Goal: Information Seeking & Learning: Get advice/opinions

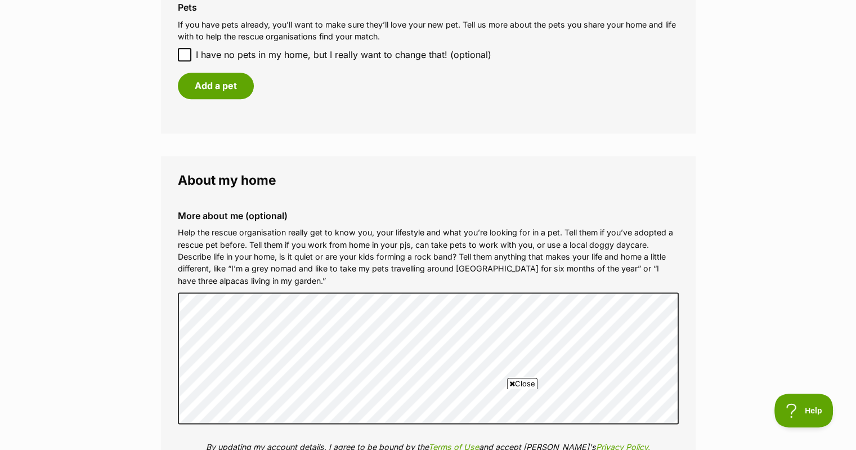
click at [616, 395] on body at bounding box center [428, 419] width 546 height 51
click at [456, 418] on body at bounding box center [428, 419] width 546 height 51
click at [440, 409] on body at bounding box center [428, 419] width 546 height 51
drag, startPoint x: 298, startPoint y: 403, endPoint x: 497, endPoint y: 783, distance: 429.4
click at [298, 403] on body at bounding box center [428, 419] width 546 height 51
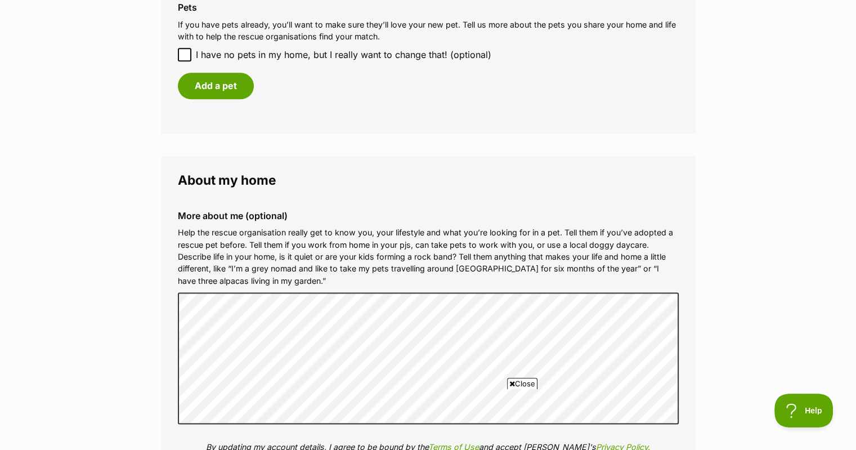
click at [293, 396] on body at bounding box center [428, 419] width 546 height 51
drag, startPoint x: 496, startPoint y: 389, endPoint x: 477, endPoint y: 391, distance: 19.2
click at [484, 390] on div "Close AD" at bounding box center [428, 419] width 546 height 62
click at [294, 395] on body at bounding box center [428, 419] width 546 height 51
click at [294, 398] on body at bounding box center [428, 419] width 546 height 51
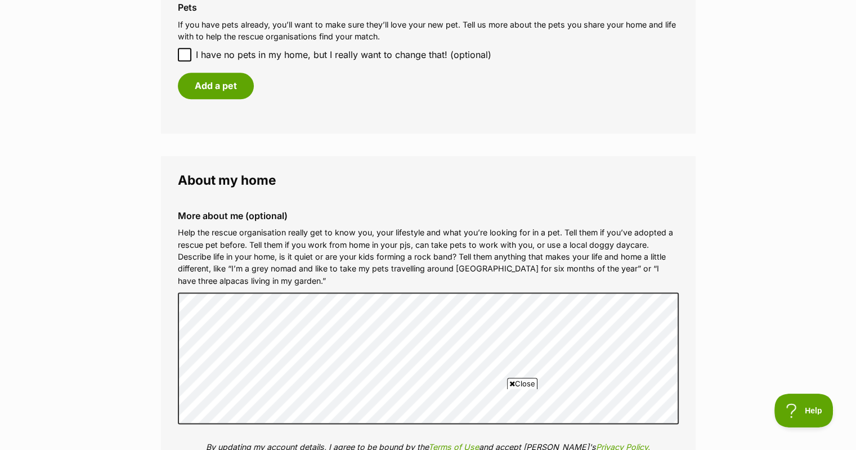
click at [294, 398] on body at bounding box center [428, 419] width 546 height 51
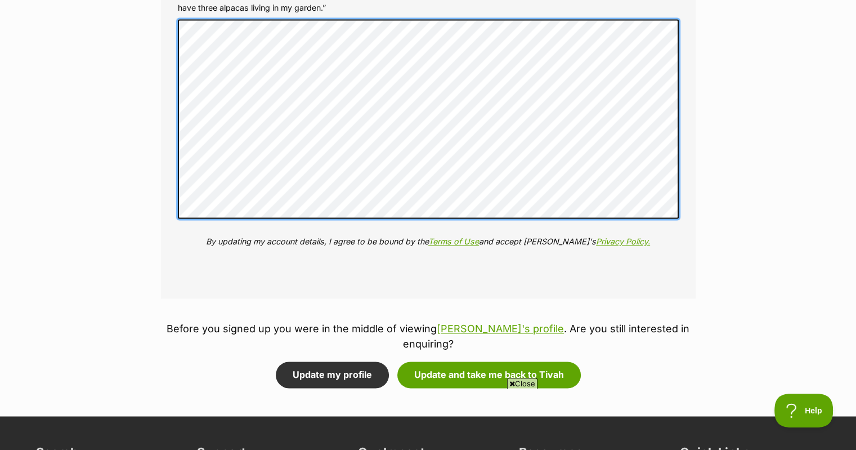
scroll to position [1577, 0]
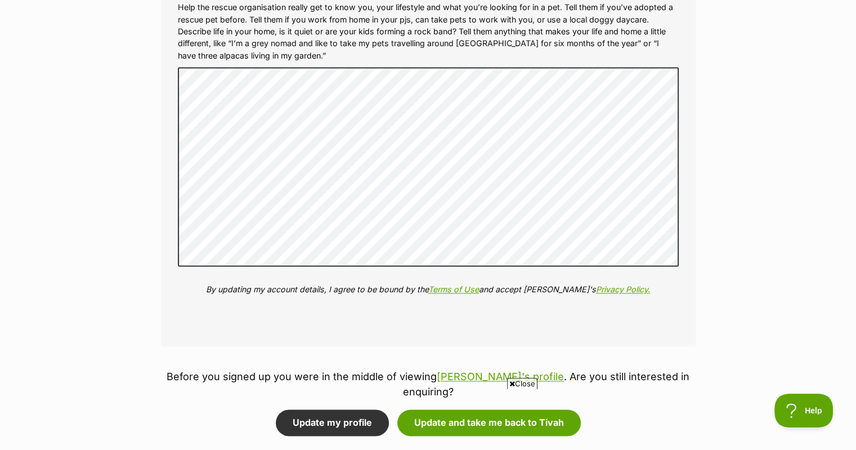
click at [355, 411] on body at bounding box center [428, 419] width 546 height 51
click at [315, 403] on body at bounding box center [428, 419] width 546 height 51
click at [305, 405] on body at bounding box center [428, 419] width 546 height 51
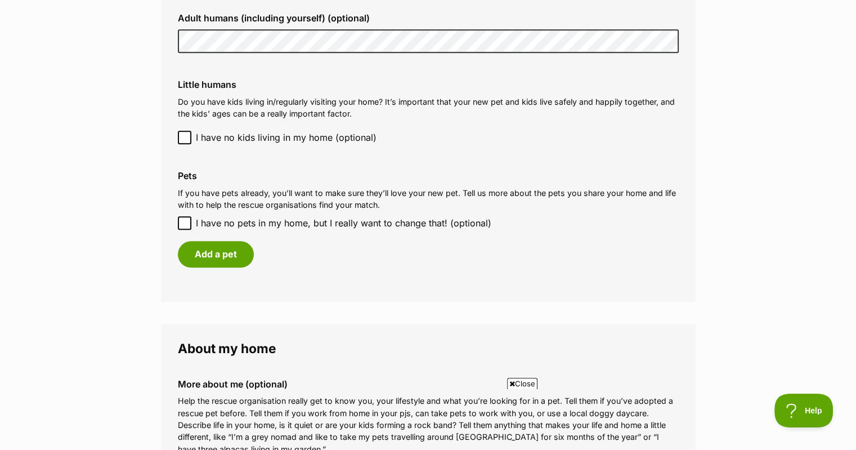
scroll to position [1126, 0]
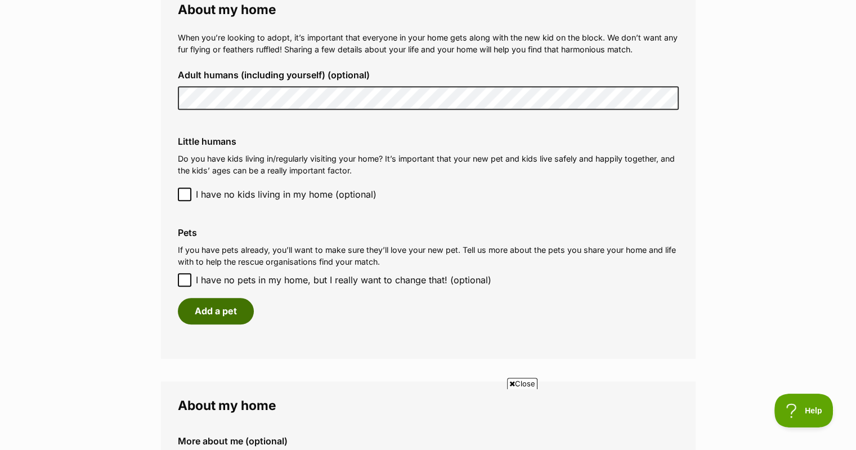
click at [229, 312] on button "Add a pet" at bounding box center [216, 311] width 76 height 26
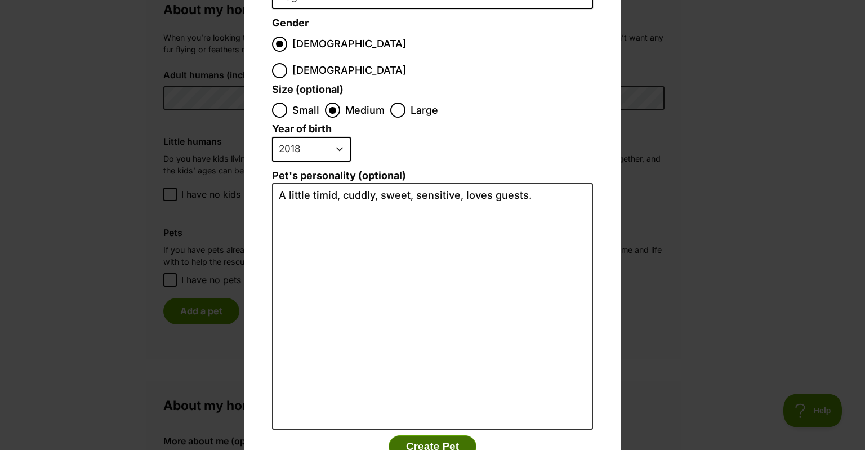
scroll to position [191, 0]
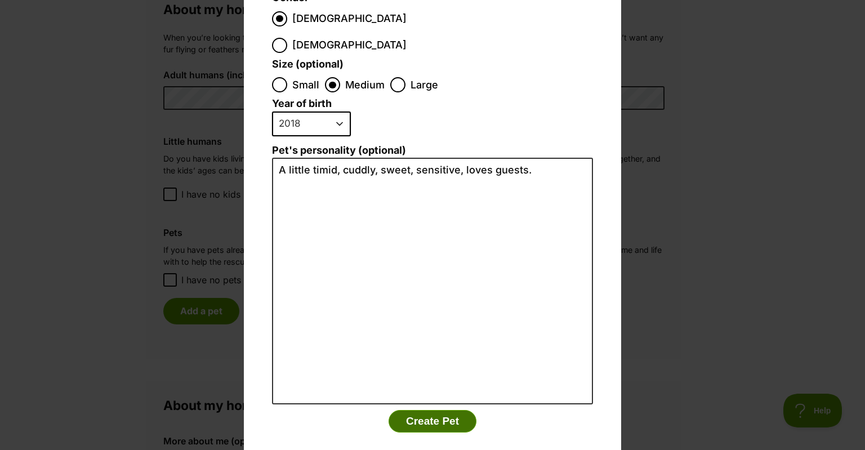
click at [431, 410] on button "Create Pet" at bounding box center [433, 421] width 88 height 23
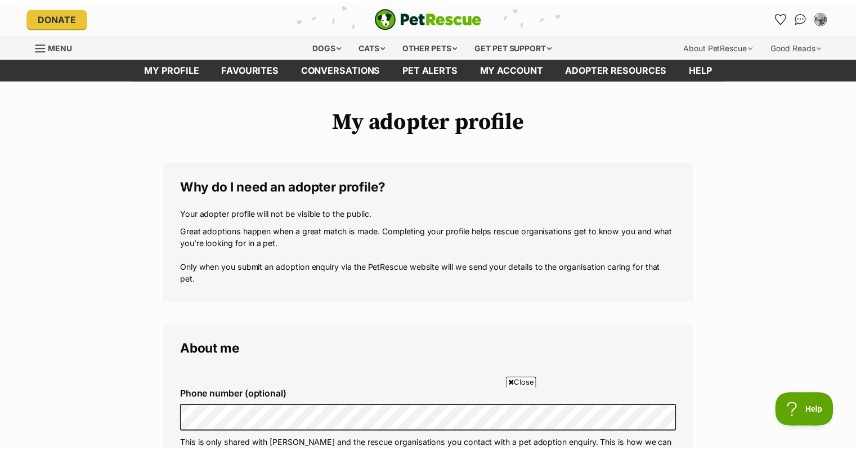
scroll to position [1126, 0]
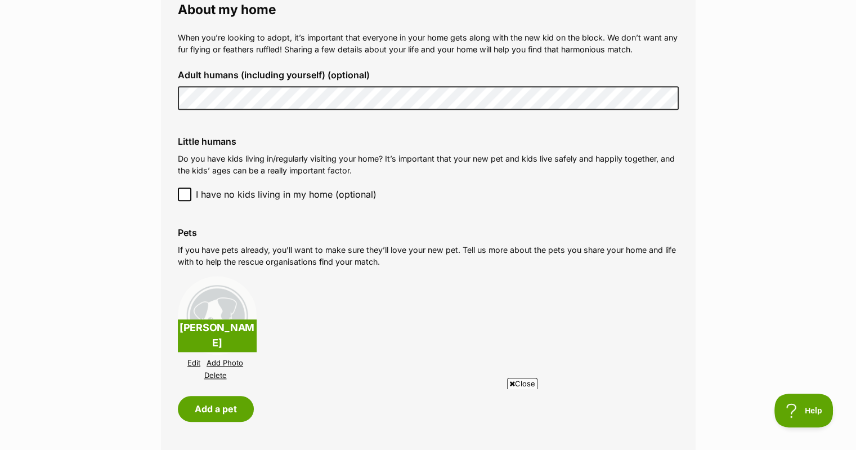
click at [215, 416] on body at bounding box center [428, 419] width 546 height 51
click at [206, 404] on body at bounding box center [428, 419] width 546 height 51
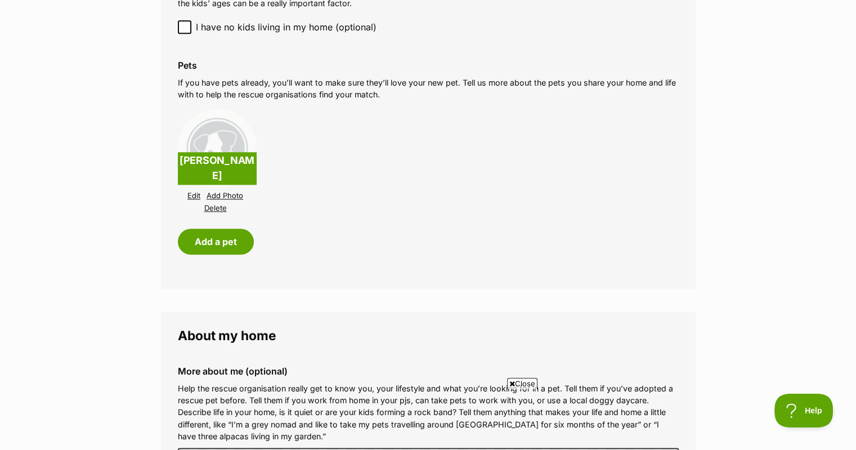
scroll to position [1295, 0]
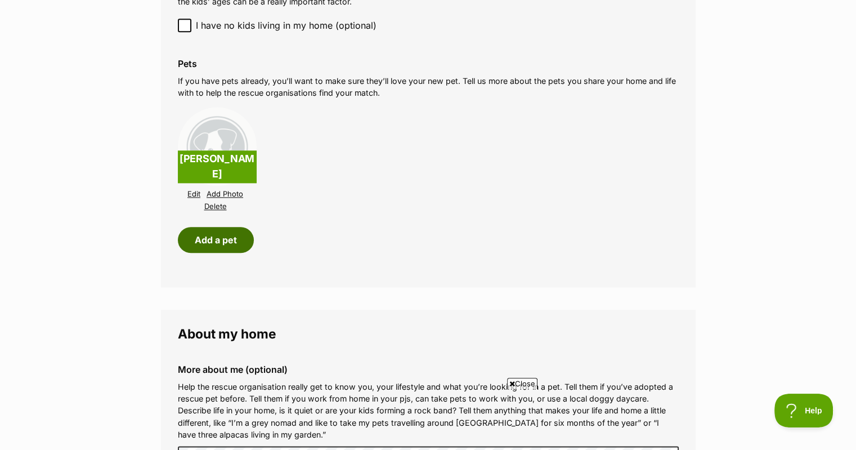
click at [222, 237] on button "Add a pet" at bounding box center [216, 240] width 76 height 26
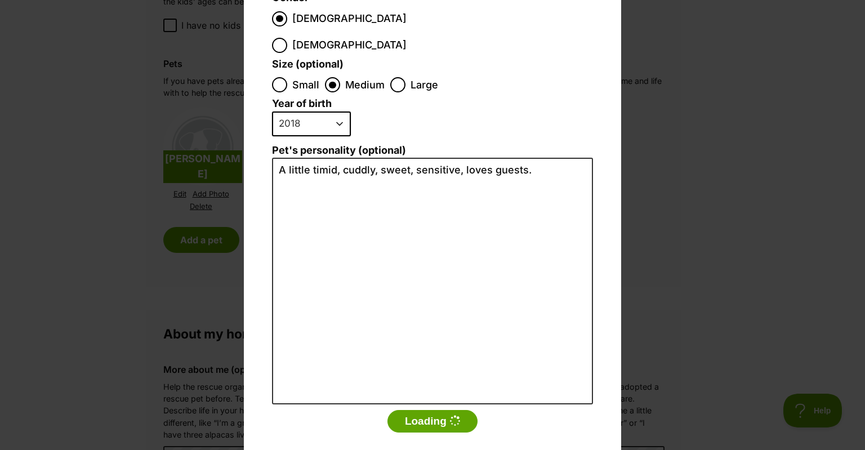
scroll to position [78, 0]
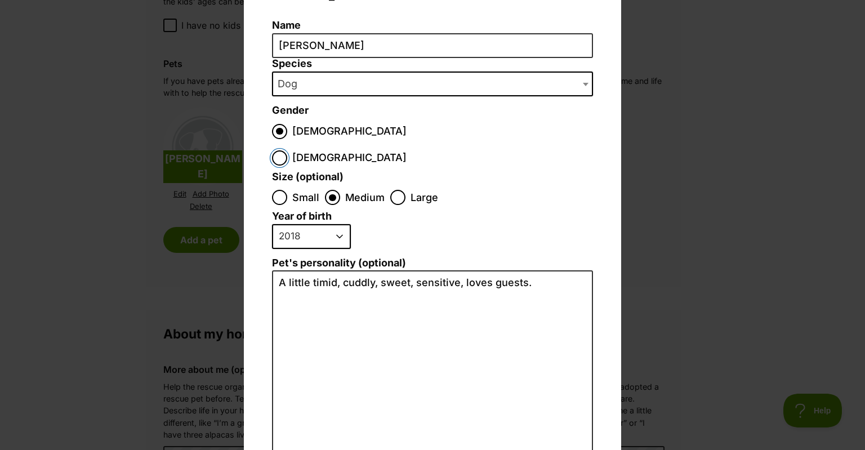
click at [287, 150] on input "Female" at bounding box center [279, 157] width 15 height 15
radio input "true"
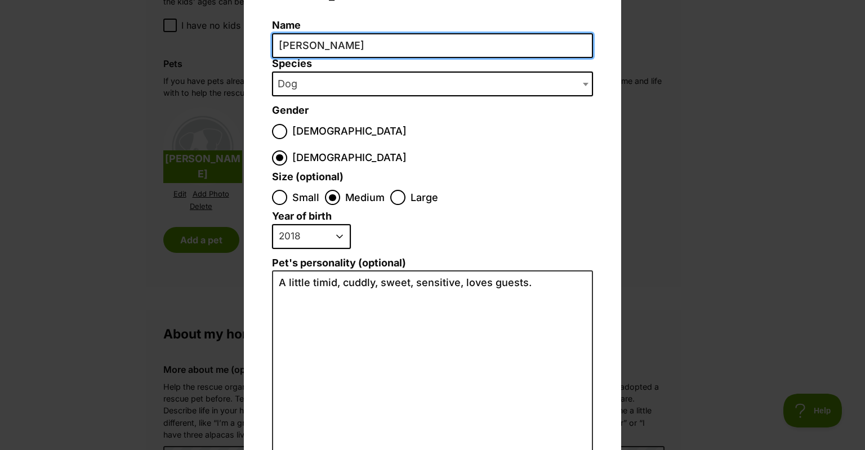
click at [316, 46] on input "Brett" at bounding box center [432, 45] width 321 height 25
type input "Alexis"
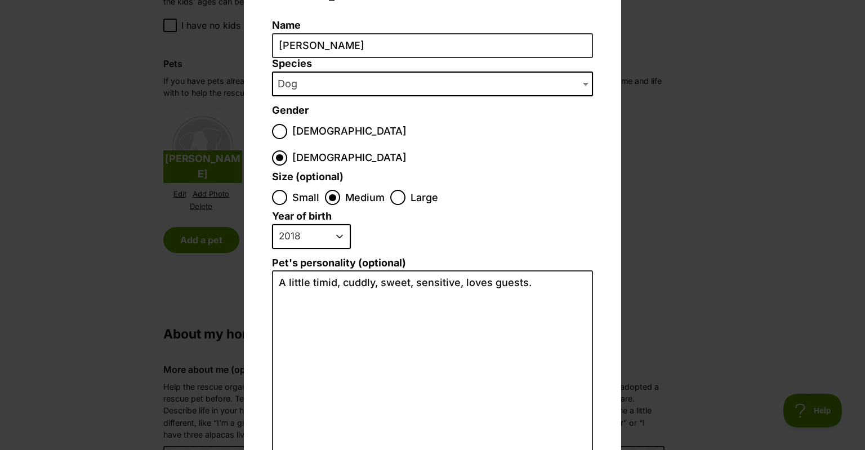
click at [297, 87] on span "Dog" at bounding box center [290, 84] width 35 height 16
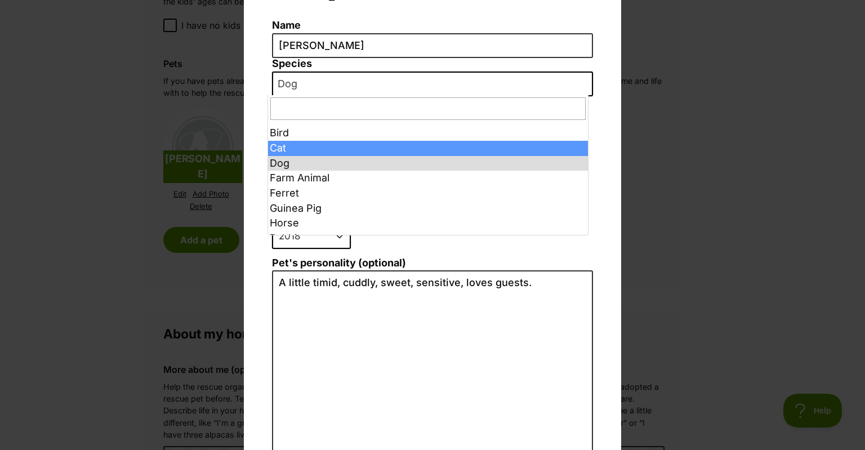
select select "2"
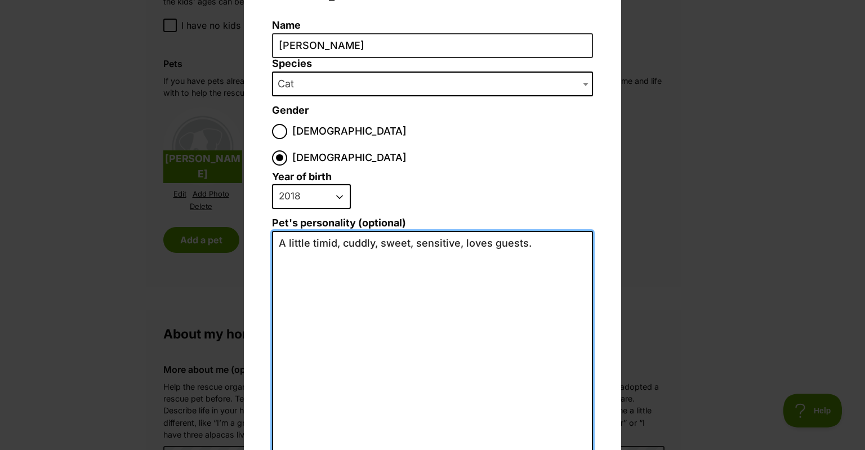
click at [507, 231] on textarea "A little timid, cuddly, sweet, sensitive, loves guests." at bounding box center [432, 354] width 321 height 247
click at [496, 231] on textarea "A little timid, cuddly, sweet, sensitive, loves guests." at bounding box center [432, 354] width 321 height 247
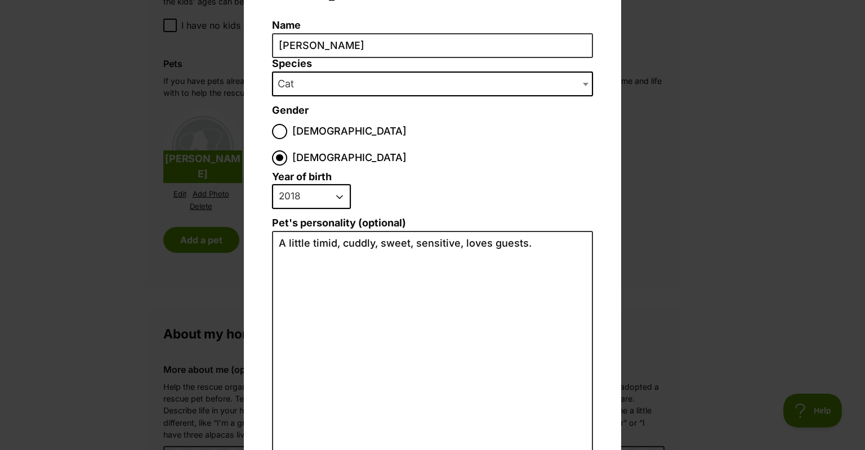
click at [333, 184] on select "2025 2024 2023 2022 2021 2020 2019 2018 2017 2016 2015 2014 2013 2012 2011 2010…" at bounding box center [311, 196] width 79 height 25
select select "2016"
click at [272, 184] on select "2025 2024 2023 2022 2021 2020 2019 2018 2017 2016 2015 2014 2013 2012 2011 2010…" at bounding box center [311, 196] width 79 height 25
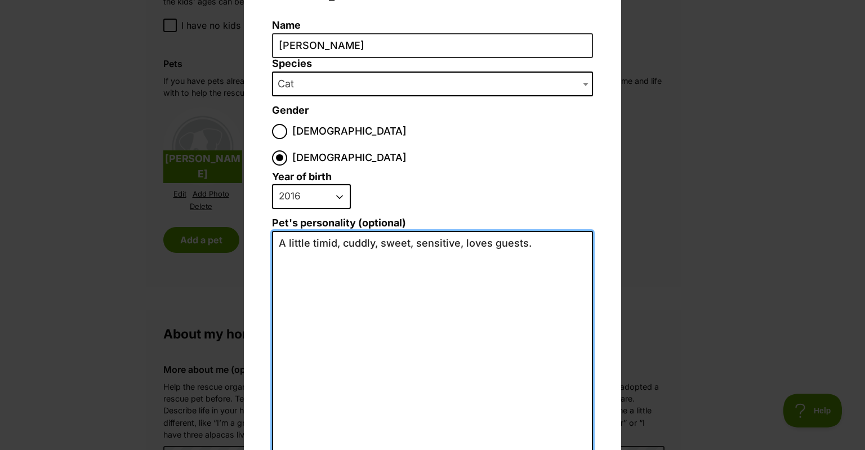
click at [499, 231] on textarea "A little timid, cuddly, sweet, sensitive, loves guests." at bounding box center [432, 354] width 321 height 247
type textarea "b"
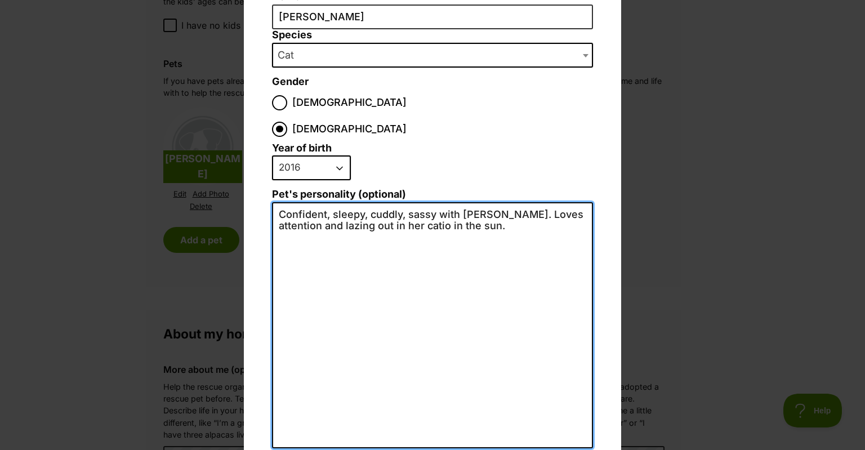
scroll to position [150, 0]
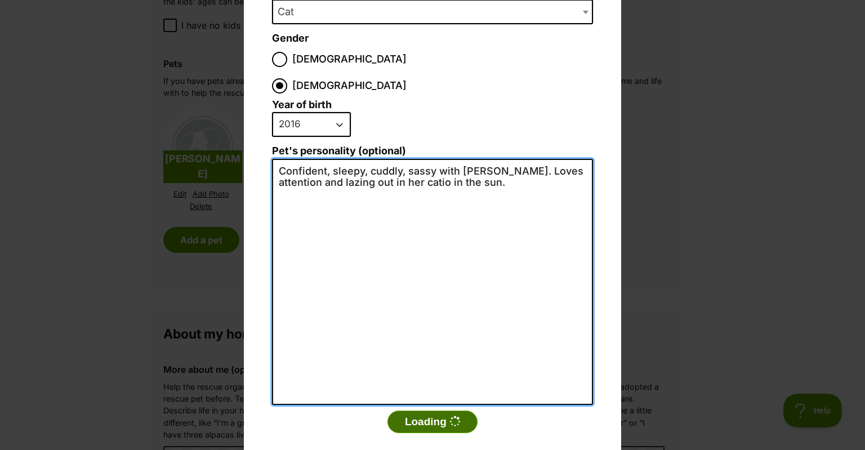
type textarea "Confident, sleepy, cuddly, sassy with Brett. Loves attention and lazing out in …"
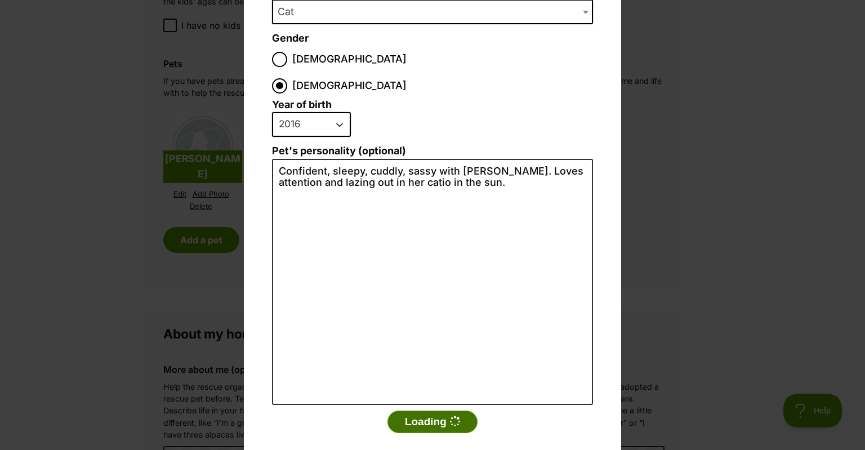
click at [429, 411] on button "Loading" at bounding box center [432, 422] width 90 height 23
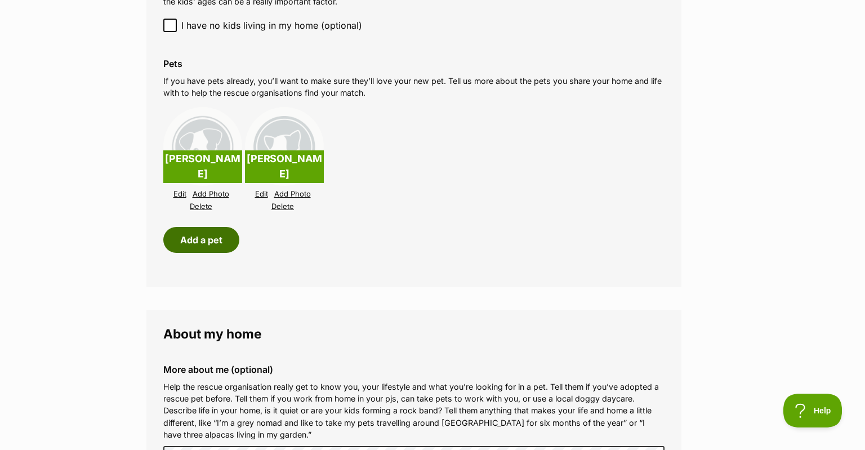
scroll to position [1295, 0]
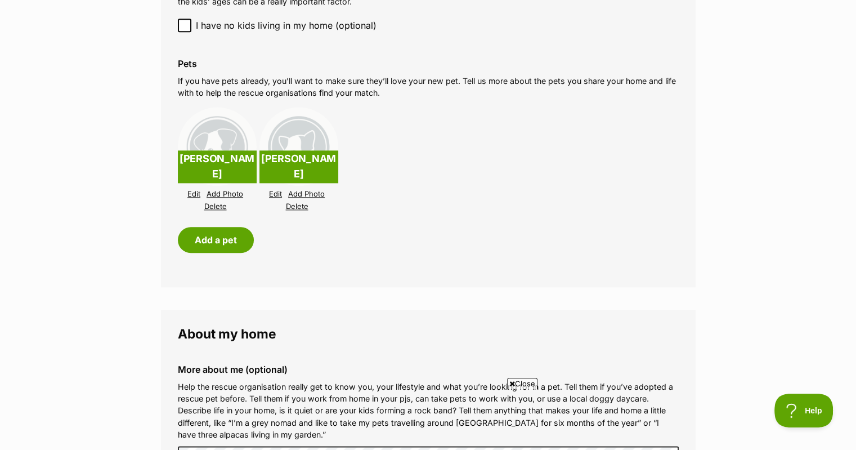
click at [231, 194] on link "Add Photo" at bounding box center [225, 194] width 37 height 8
click at [216, 194] on link "Change Photo" at bounding box center [225, 194] width 50 height 8
click at [300, 192] on link "Add Photo" at bounding box center [306, 194] width 37 height 8
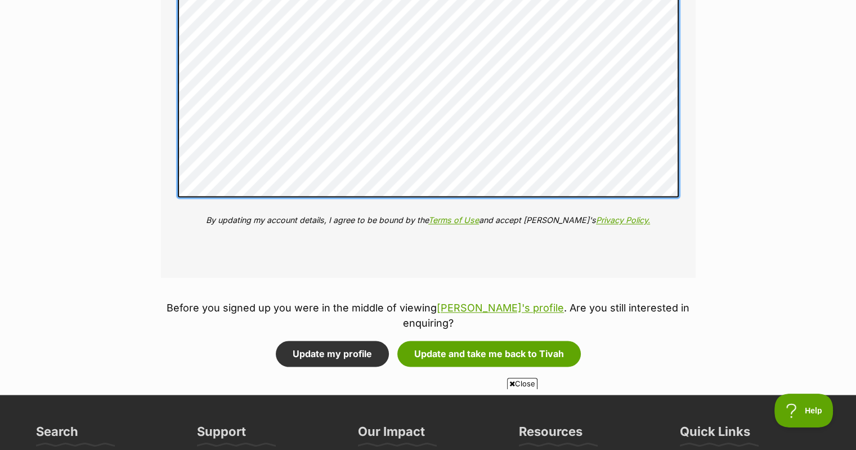
scroll to position [1746, 0]
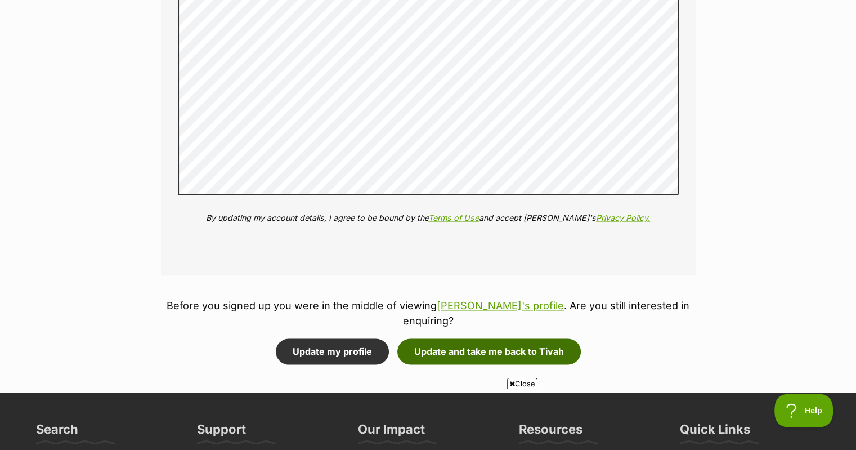
click at [475, 342] on button "Update and take me back to Tivah" at bounding box center [490, 351] width 184 height 26
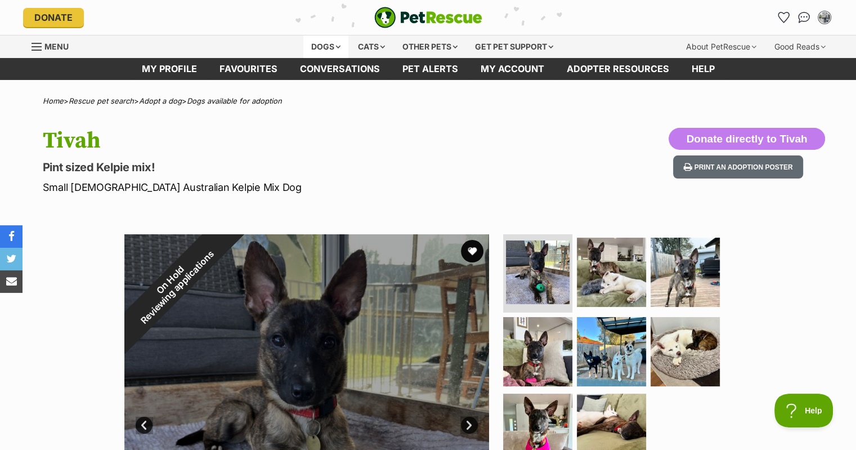
click at [344, 47] on div "Dogs" at bounding box center [326, 46] width 45 height 23
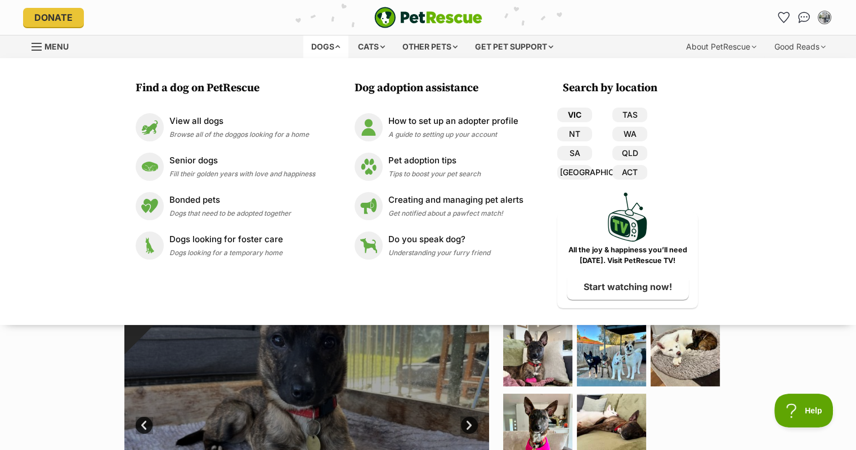
click at [574, 118] on link "VIC" at bounding box center [574, 115] width 35 height 15
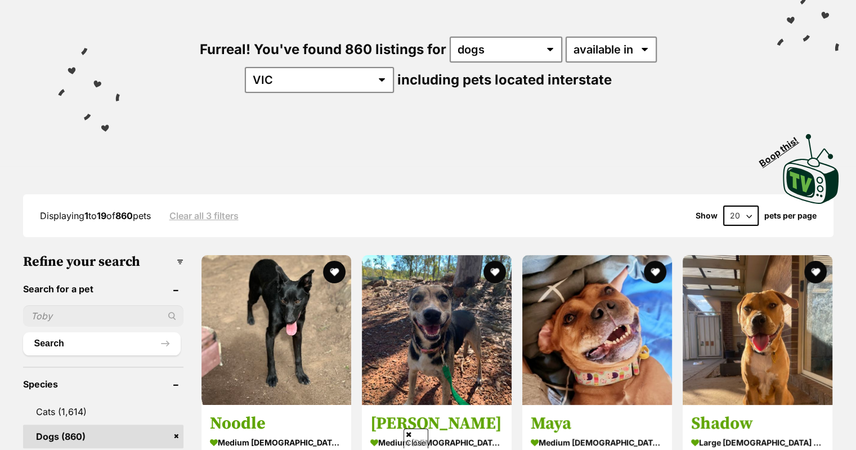
scroll to position [225, 0]
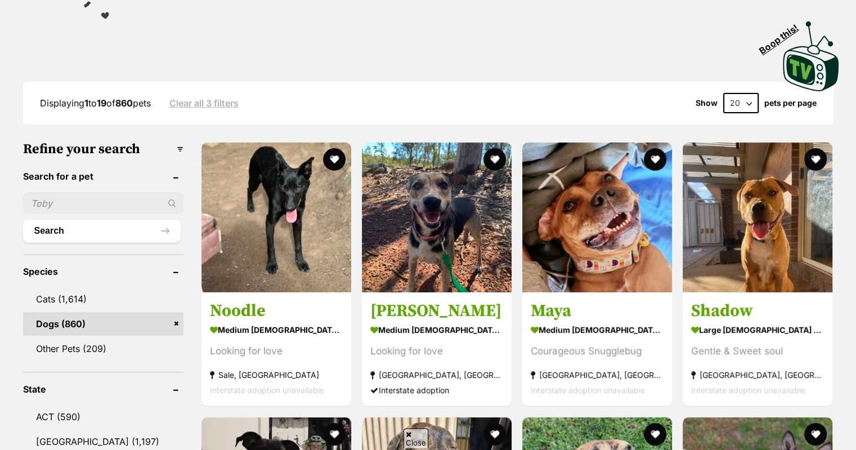
click at [742, 98] on select "20 40 60" at bounding box center [741, 103] width 35 height 20
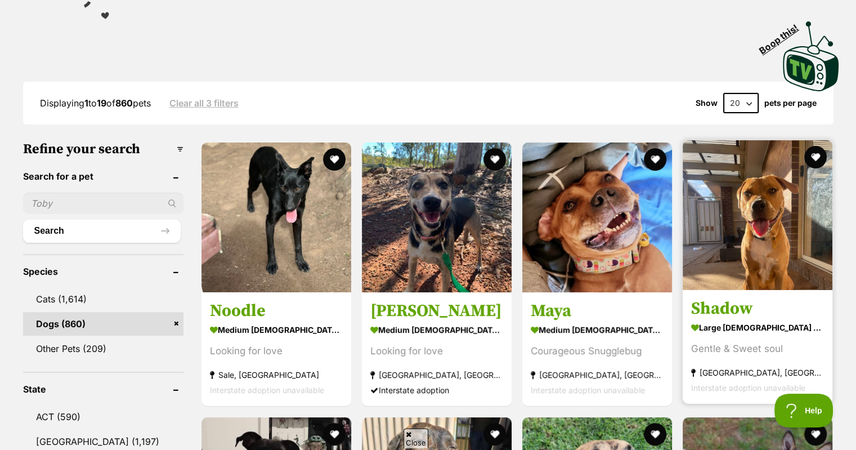
scroll to position [0, 0]
select select "60"
click at [724, 93] on select "20 40 60" at bounding box center [741, 103] width 35 height 20
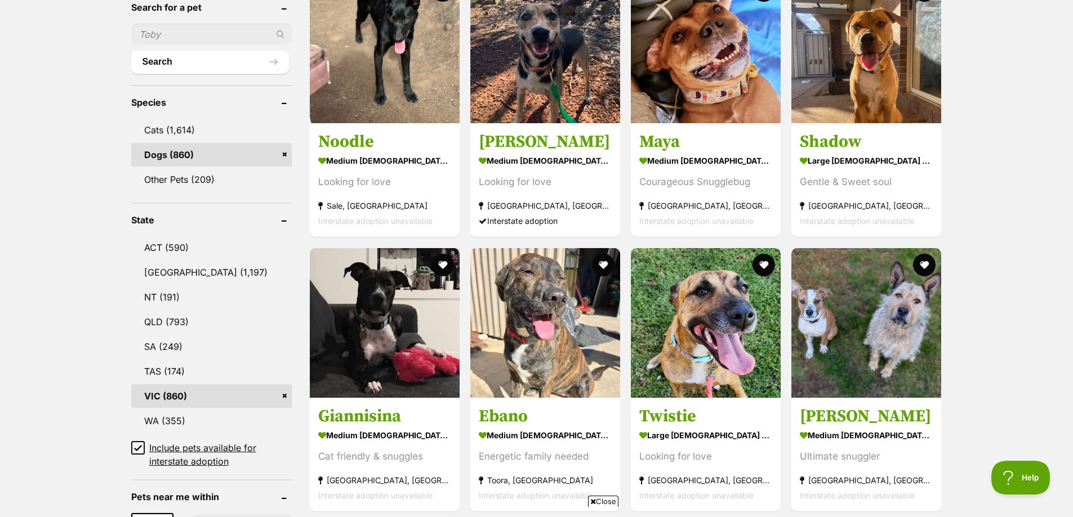
scroll to position [507, 0]
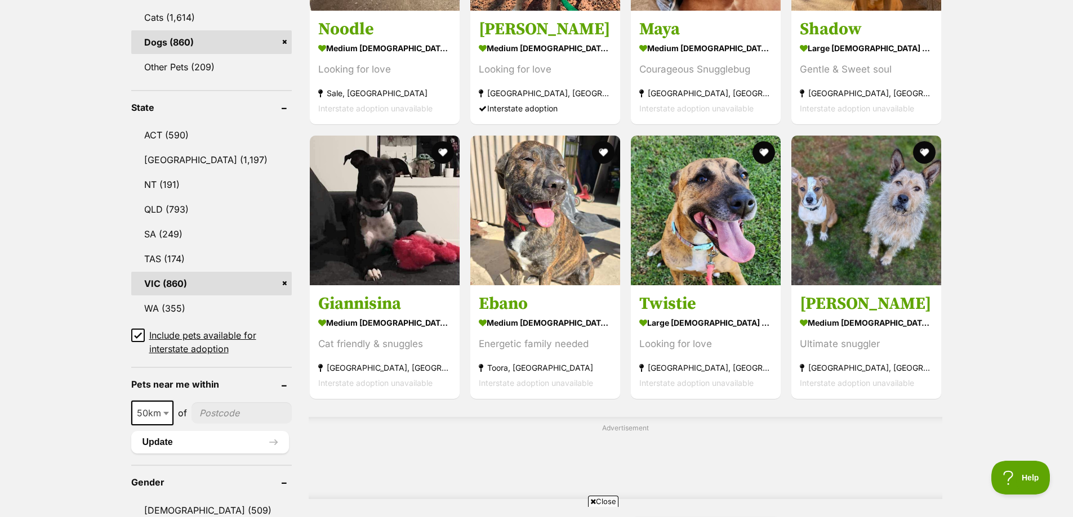
click at [137, 332] on icon at bounding box center [138, 336] width 8 height 8
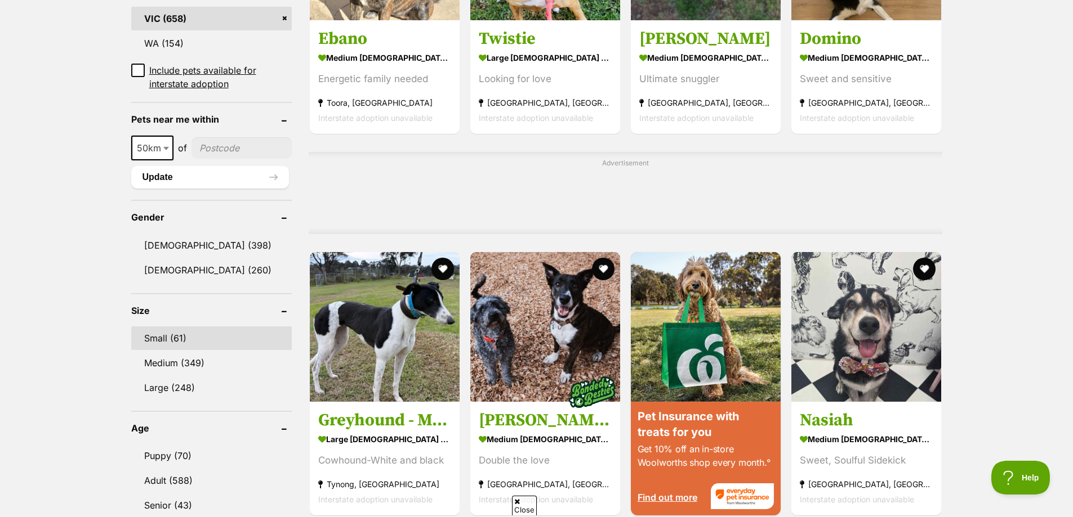
click at [145, 337] on link "Small (61)" at bounding box center [211, 339] width 160 height 24
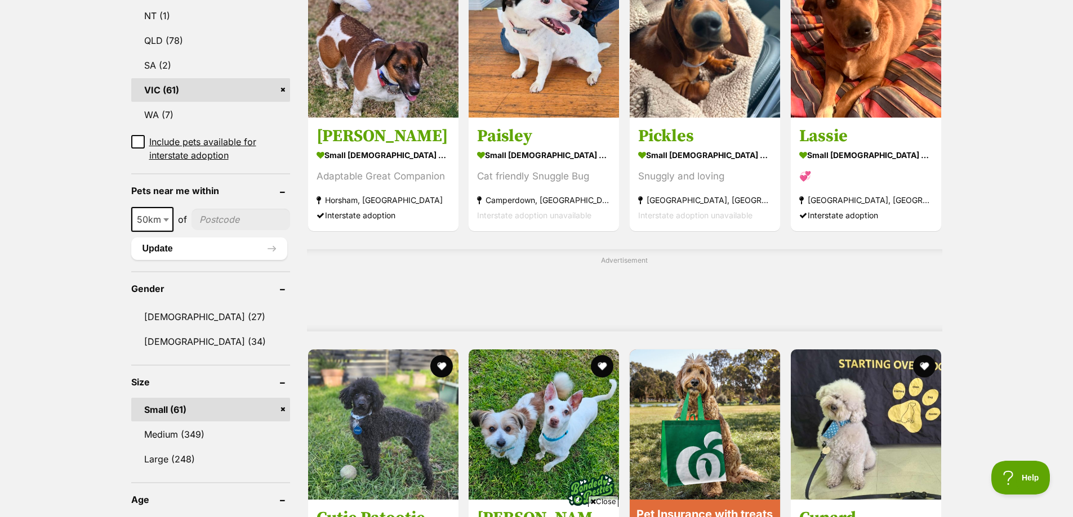
scroll to position [788, 0]
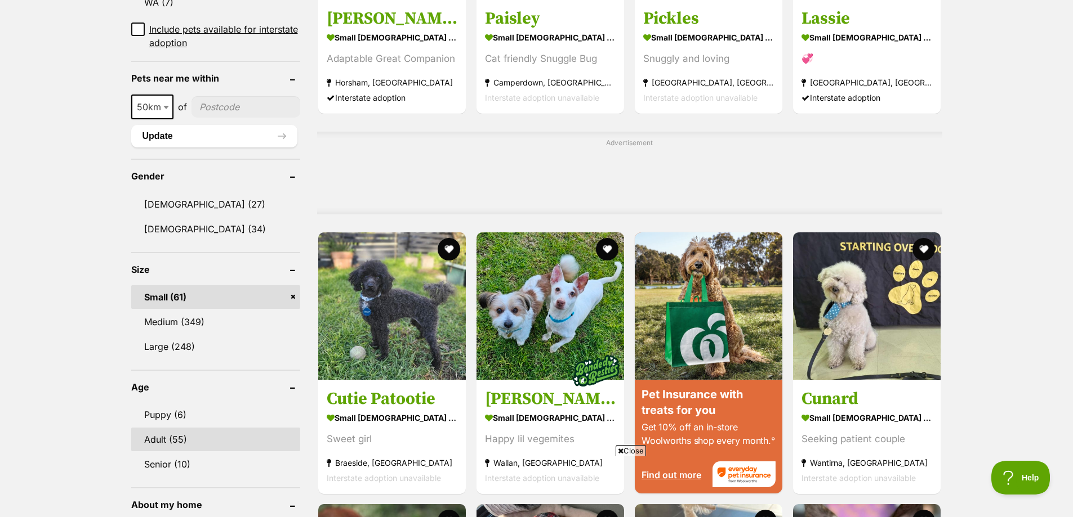
click at [162, 428] on link "Adult (55)" at bounding box center [215, 440] width 169 height 24
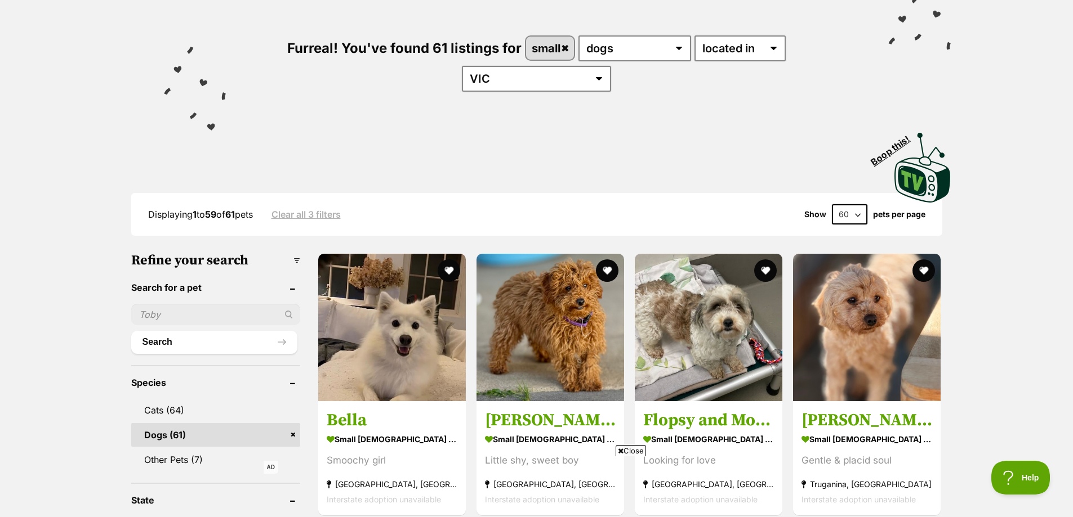
scroll to position [113, 0]
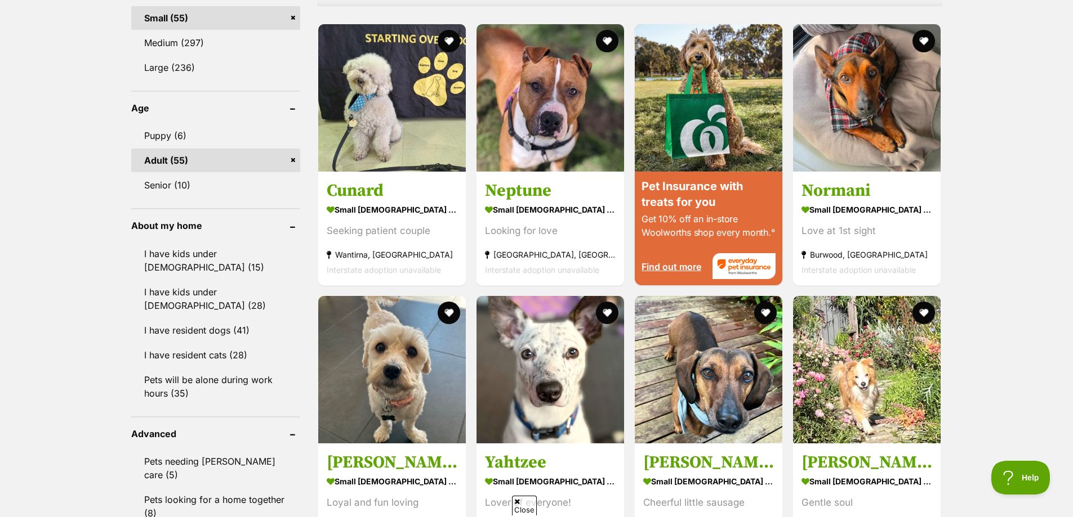
scroll to position [1070, 0]
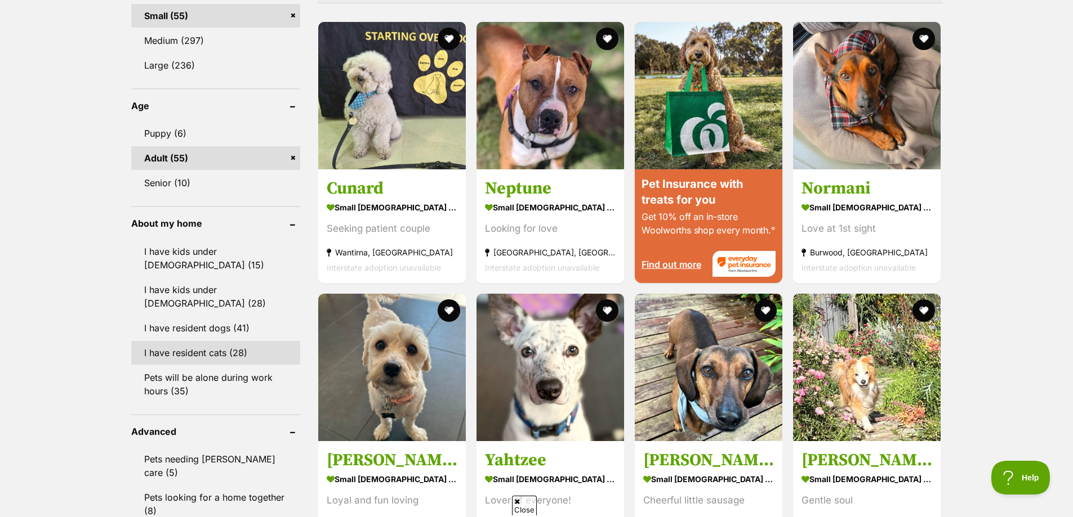
click at [220, 343] on link "I have resident cats (28)" at bounding box center [215, 353] width 169 height 24
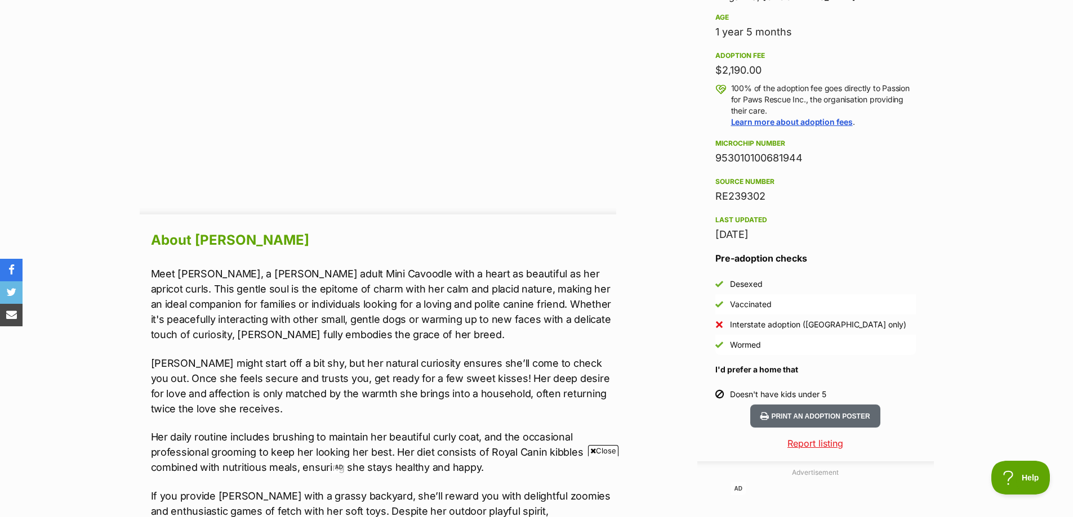
scroll to position [788, 0]
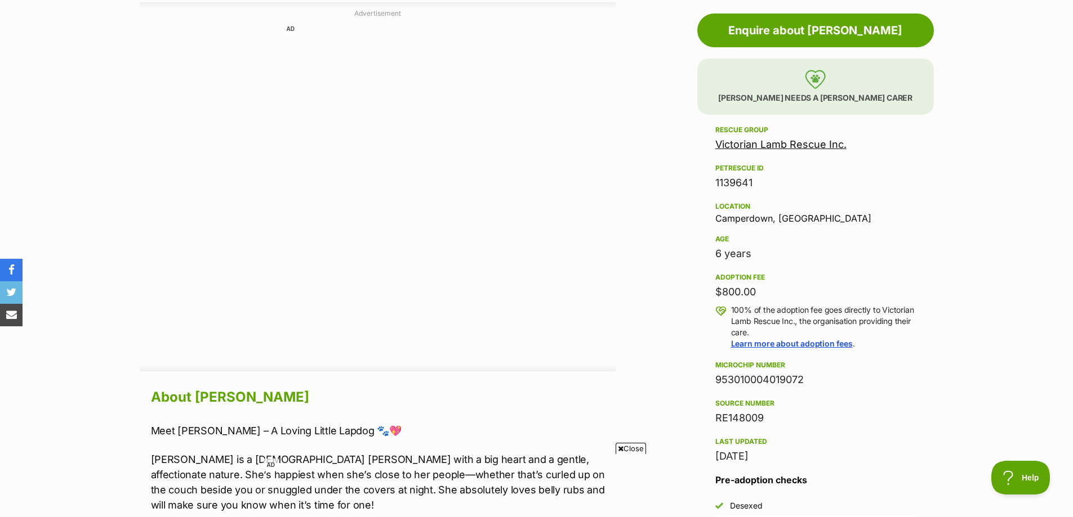
scroll to position [169, 0]
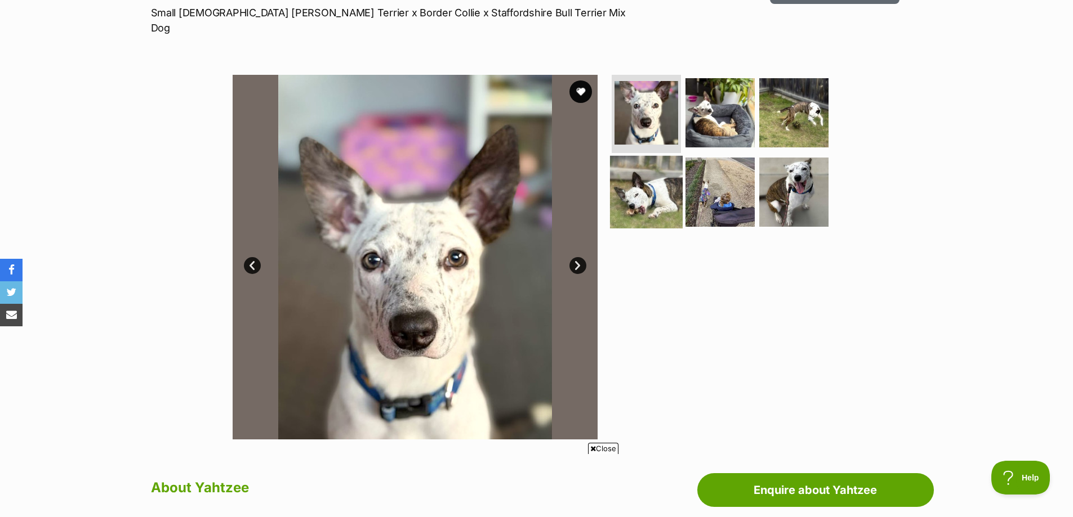
scroll to position [169, 0]
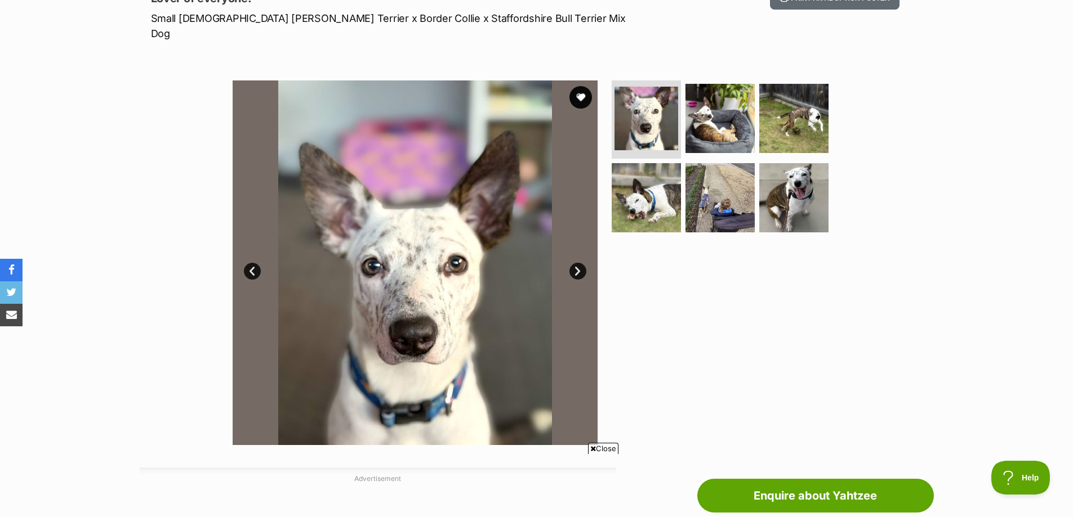
click at [577, 263] on link "Next" at bounding box center [577, 271] width 17 height 17
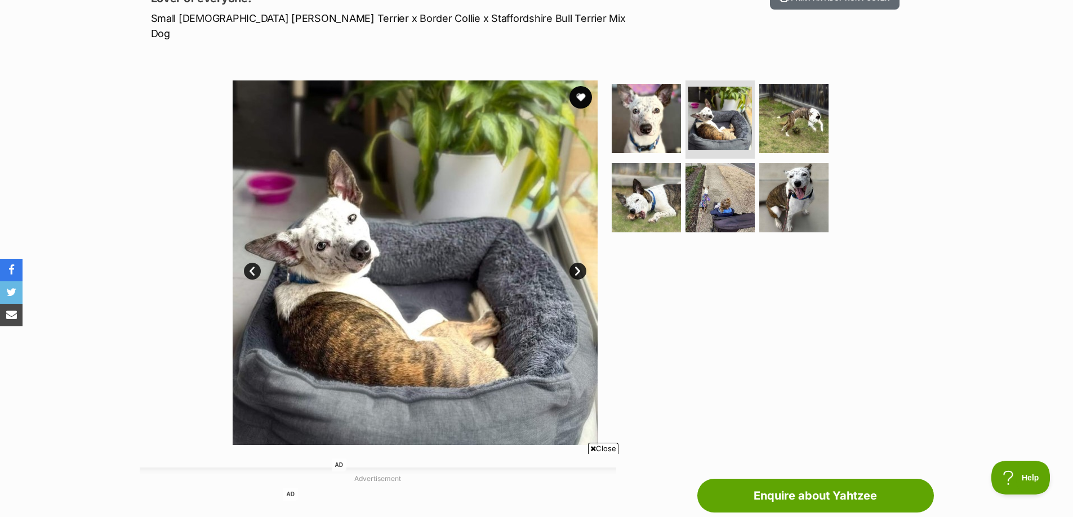
click at [577, 263] on link "Next" at bounding box center [577, 271] width 17 height 17
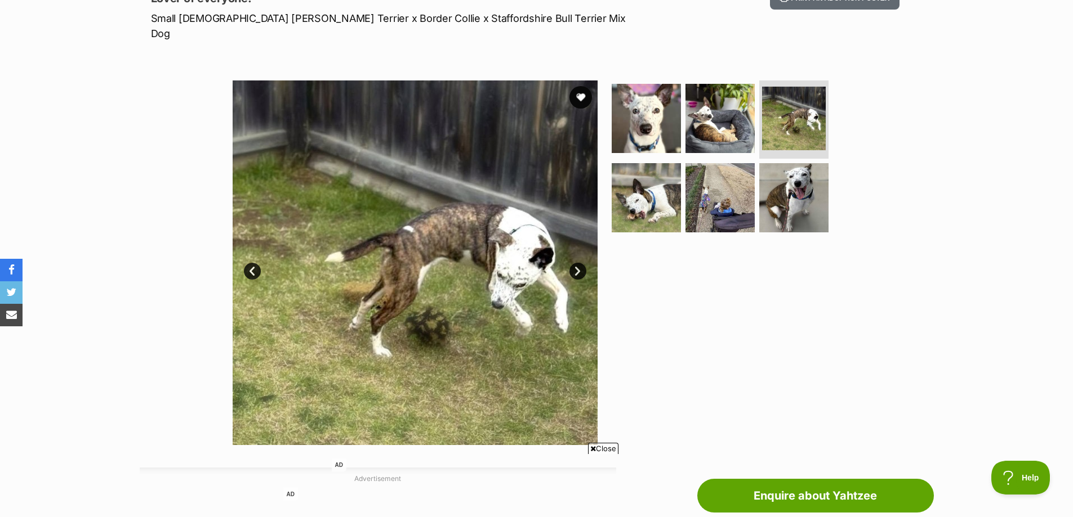
click at [577, 263] on link "Next" at bounding box center [577, 271] width 17 height 17
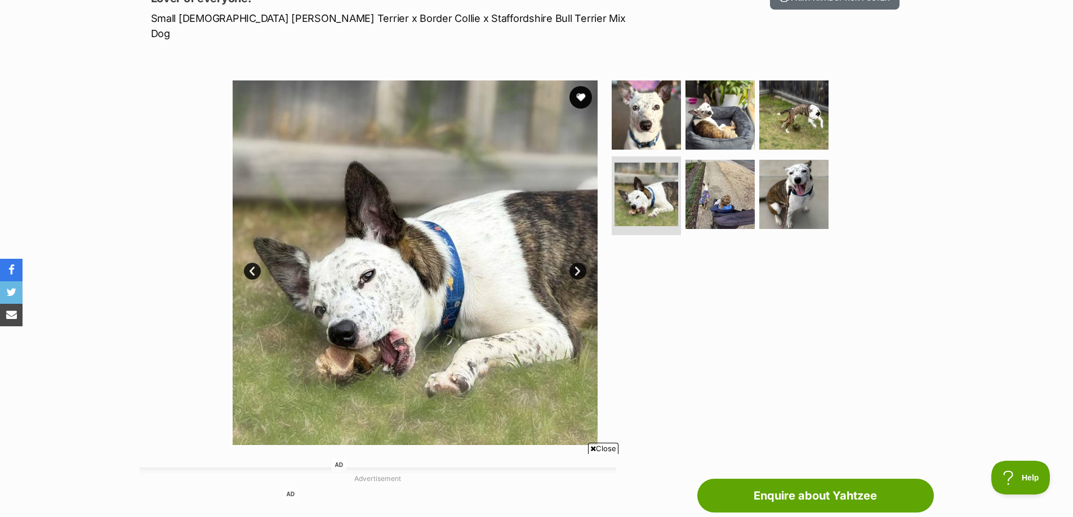
click at [577, 263] on link "Next" at bounding box center [577, 271] width 17 height 17
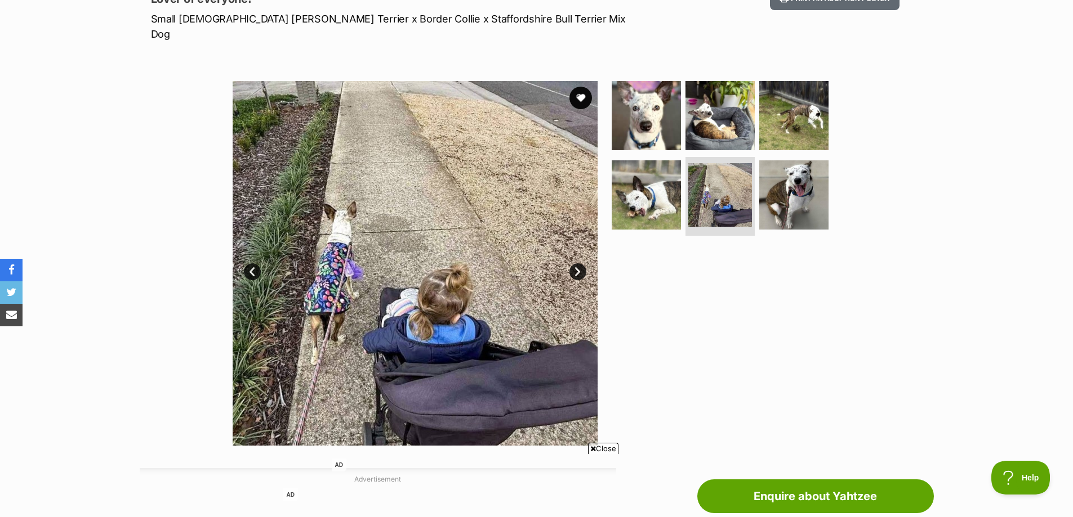
scroll to position [113, 0]
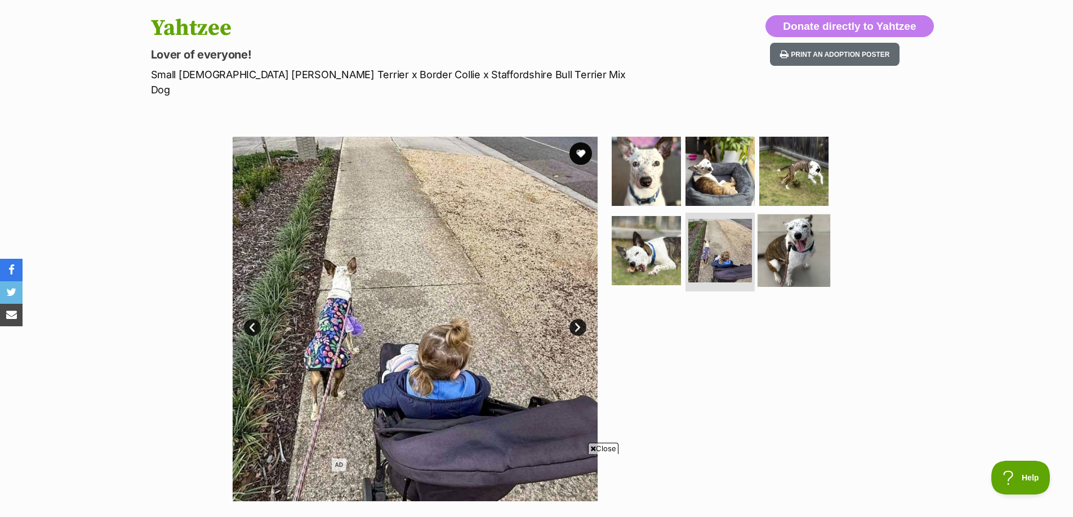
click at [792, 230] on img at bounding box center [793, 251] width 73 height 73
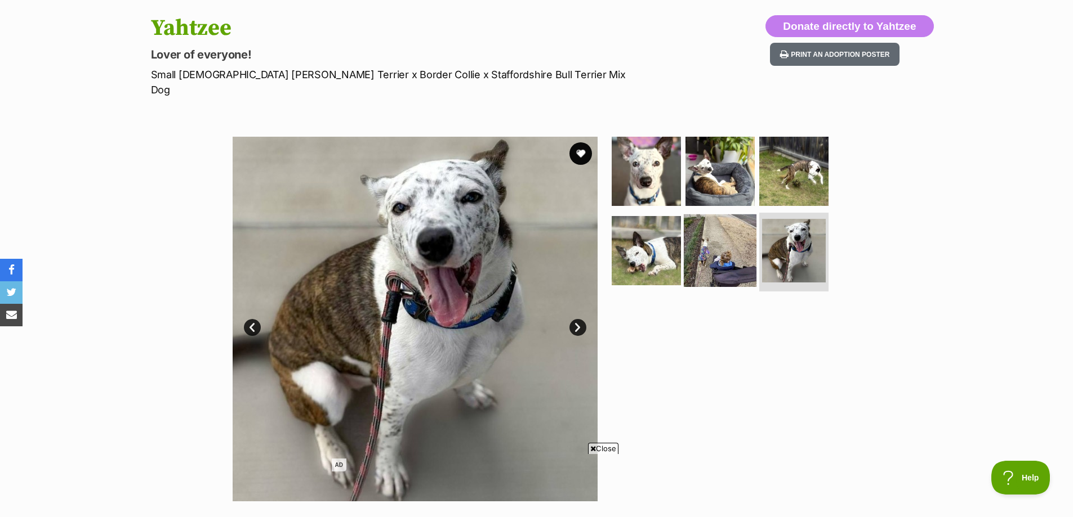
click at [706, 252] on img at bounding box center [720, 251] width 73 height 73
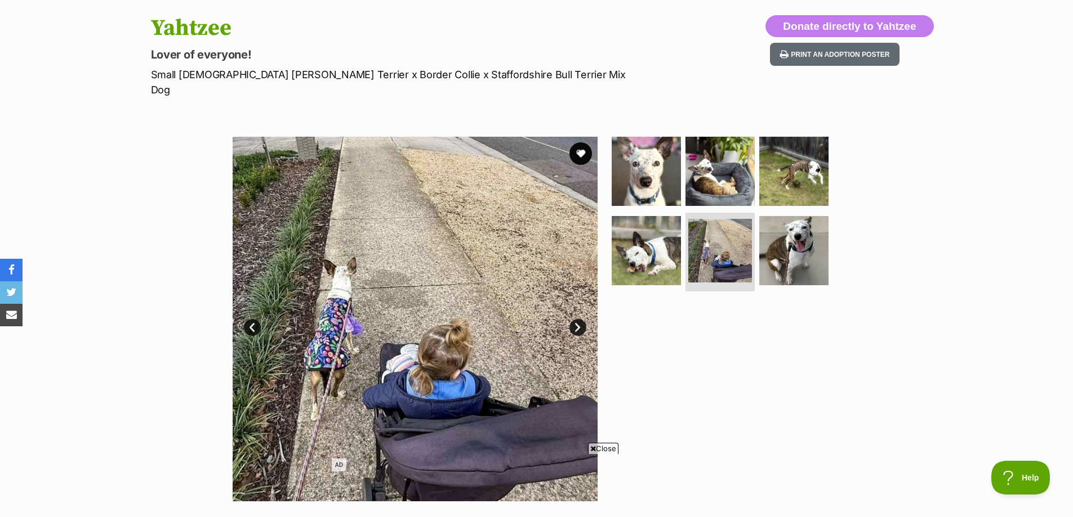
click at [581, 319] on link "Next" at bounding box center [577, 327] width 17 height 17
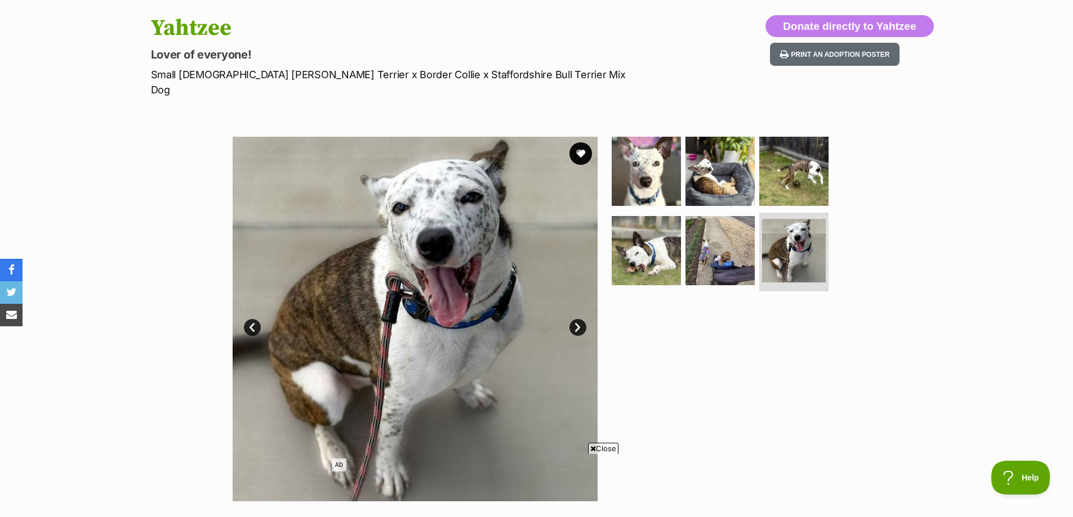
click at [581, 319] on link "Next" at bounding box center [577, 327] width 17 height 17
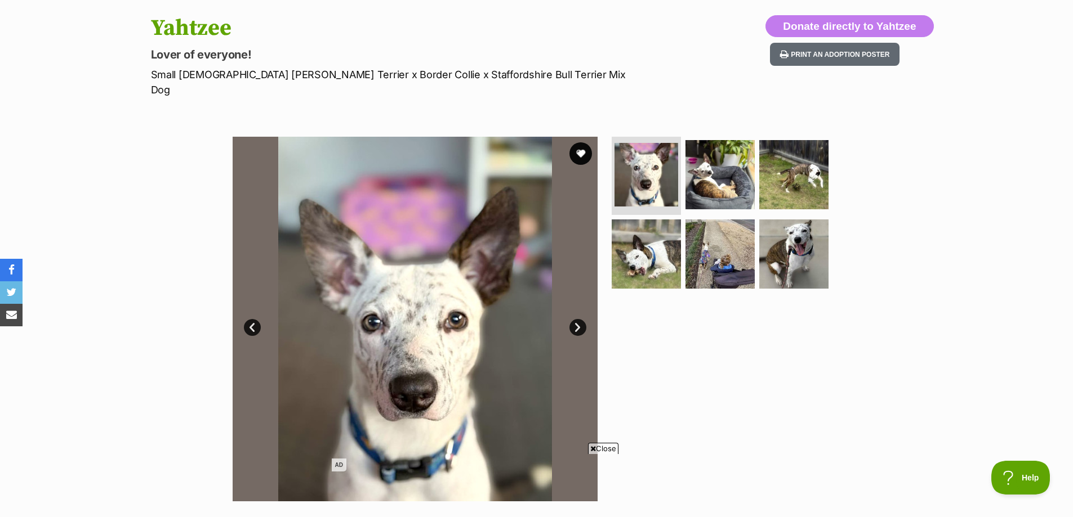
click at [581, 319] on link "Next" at bounding box center [577, 327] width 17 height 17
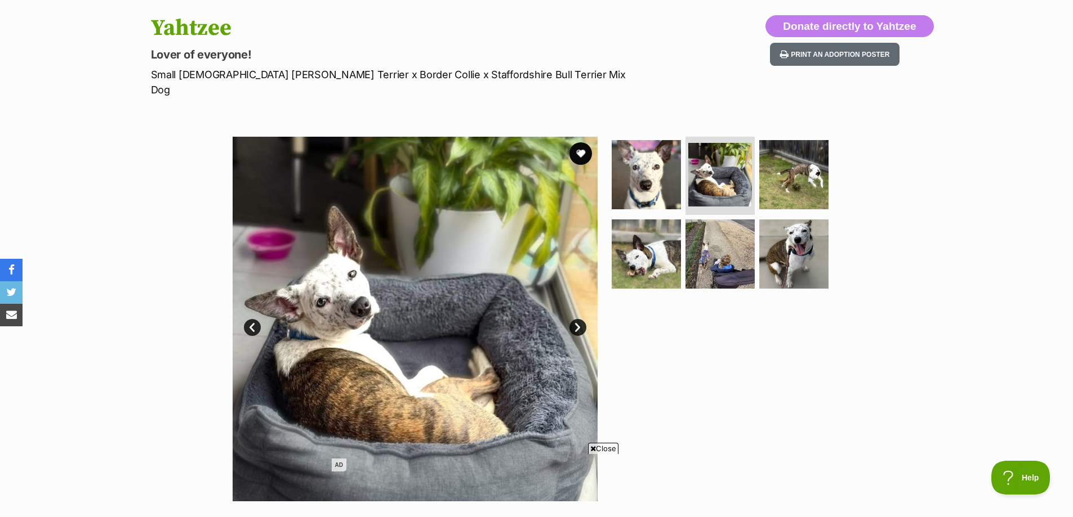
click at [578, 319] on link "Next" at bounding box center [577, 327] width 17 height 17
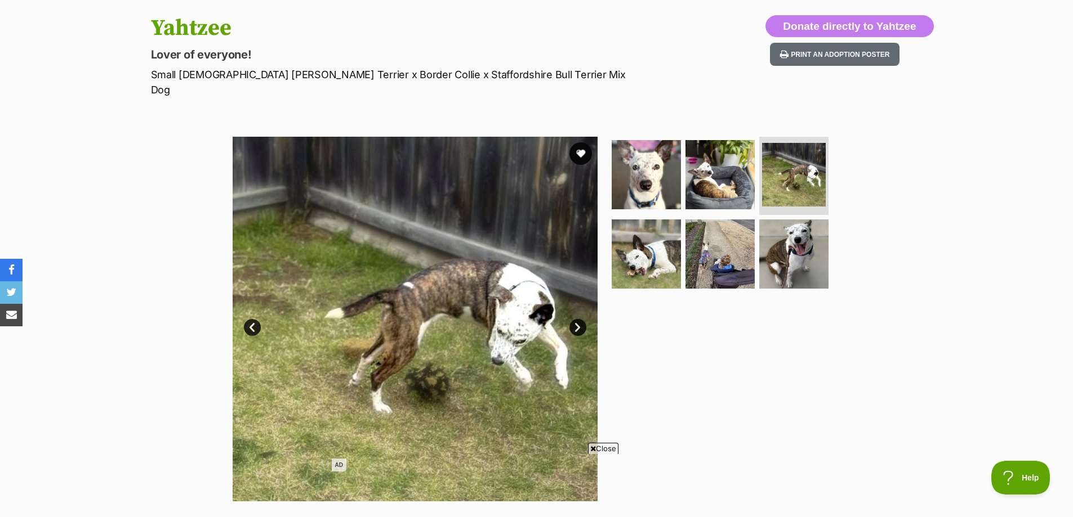
click at [578, 319] on link "Next" at bounding box center [577, 327] width 17 height 17
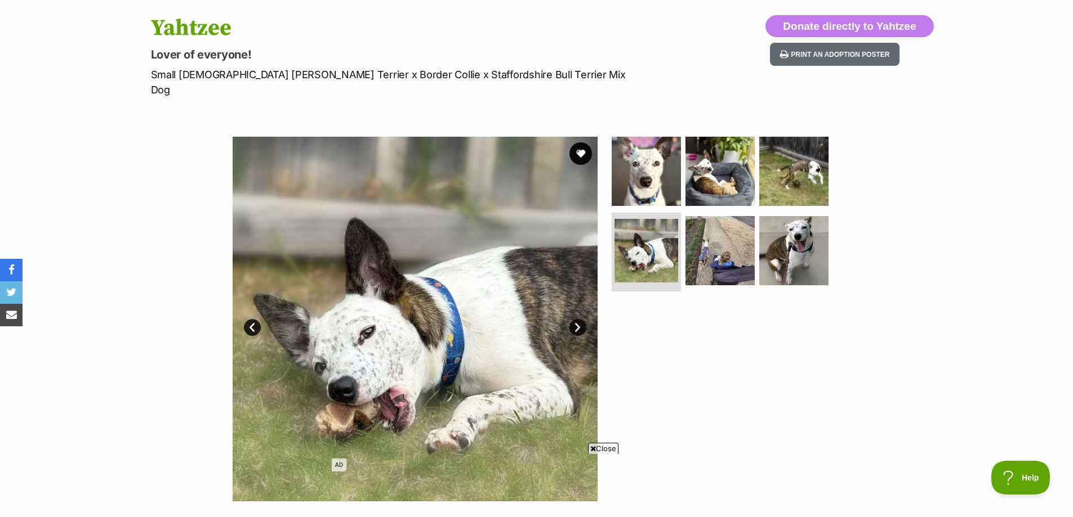
click at [578, 319] on link "Next" at bounding box center [577, 327] width 17 height 17
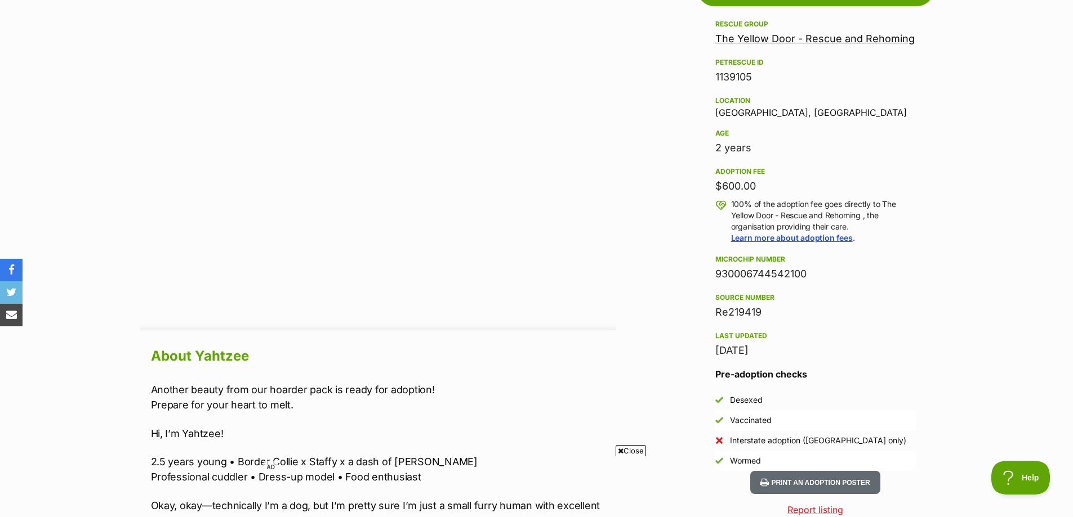
scroll to position [169, 0]
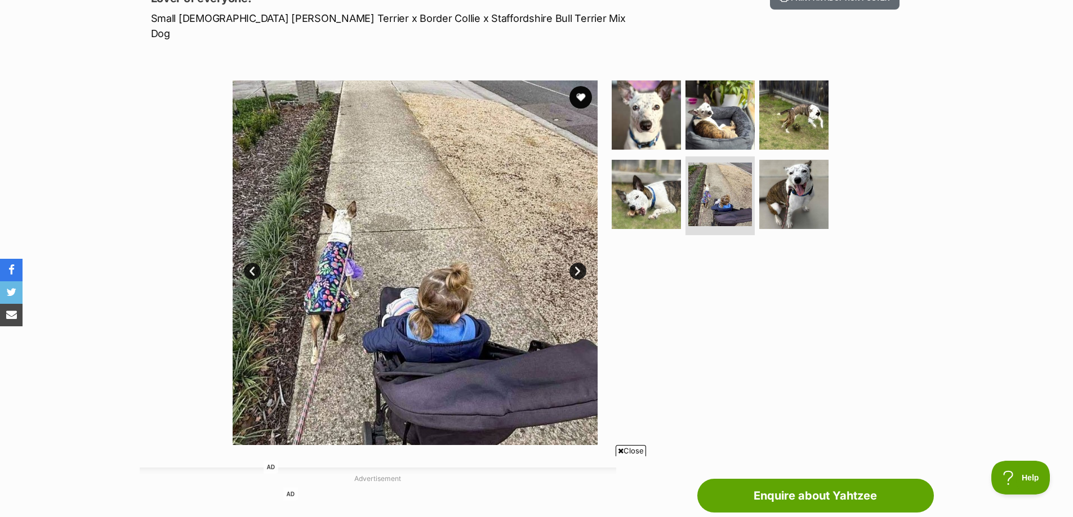
click at [591, 251] on img at bounding box center [415, 263] width 365 height 365
click at [582, 263] on link "Next" at bounding box center [577, 271] width 17 height 17
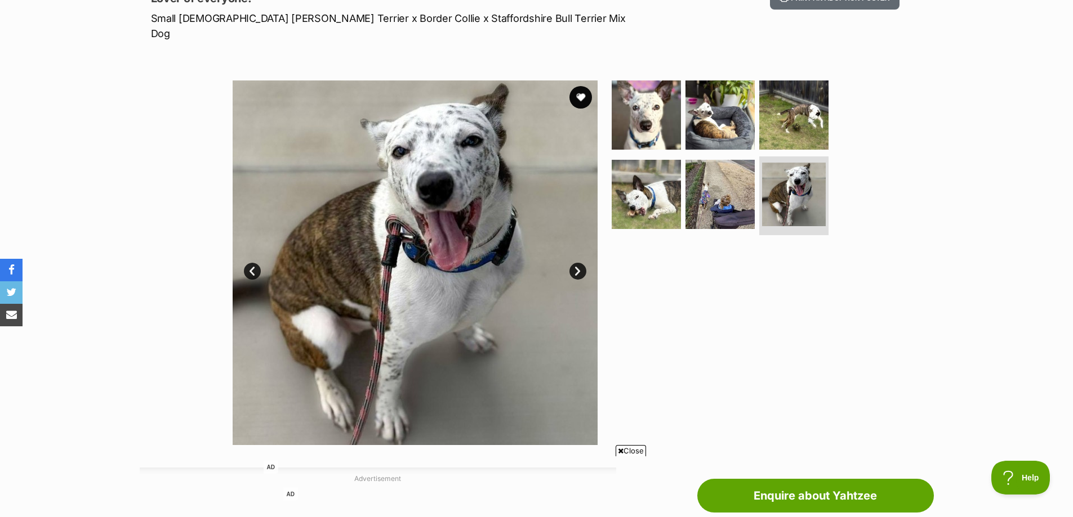
click at [582, 263] on link "Next" at bounding box center [577, 271] width 17 height 17
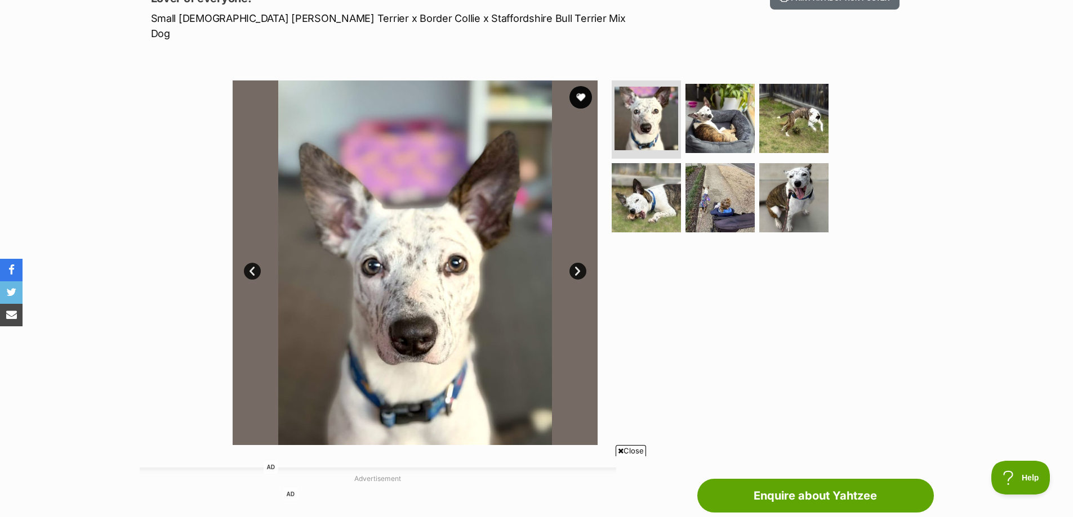
click at [582, 263] on link "Next" at bounding box center [577, 271] width 17 height 17
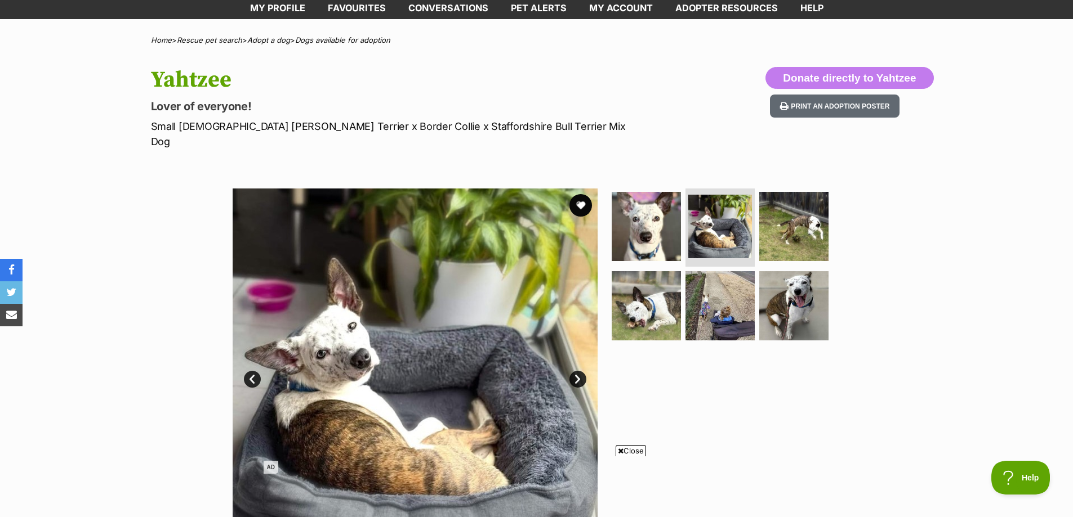
scroll to position [56, 0]
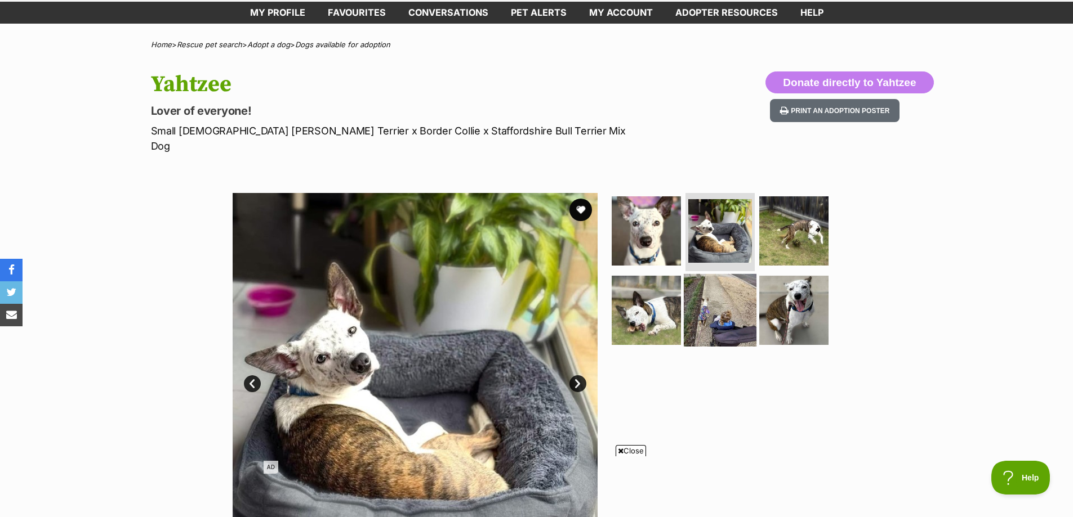
click at [723, 307] on img at bounding box center [720, 310] width 73 height 73
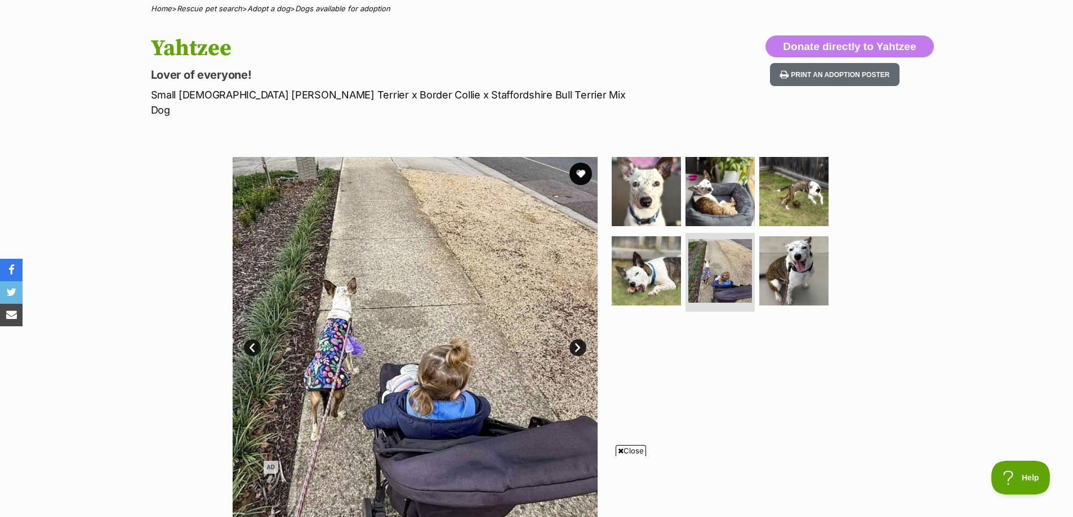
scroll to position [113, 0]
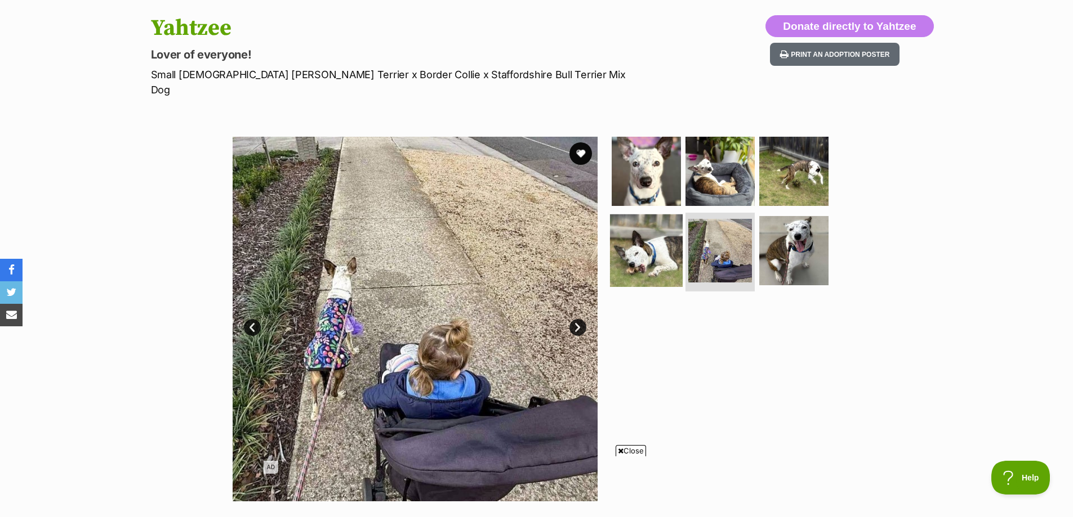
click at [646, 255] on img at bounding box center [646, 251] width 73 height 73
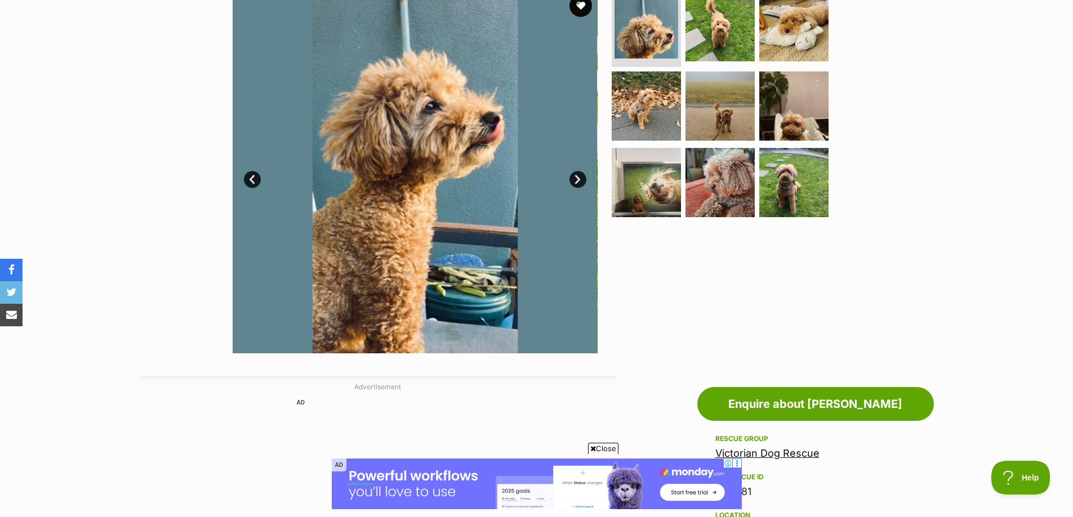
scroll to position [507, 0]
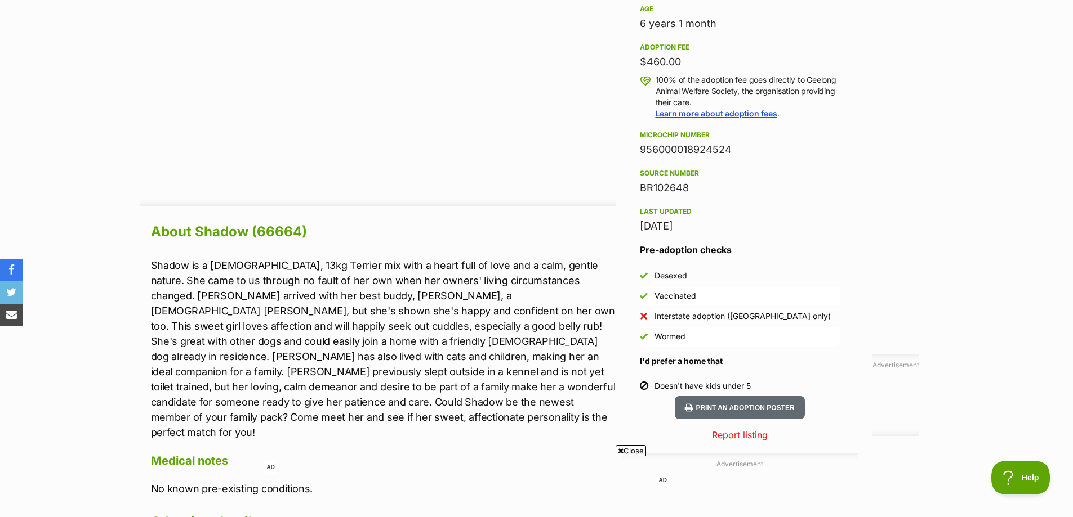
scroll to position [788, 0]
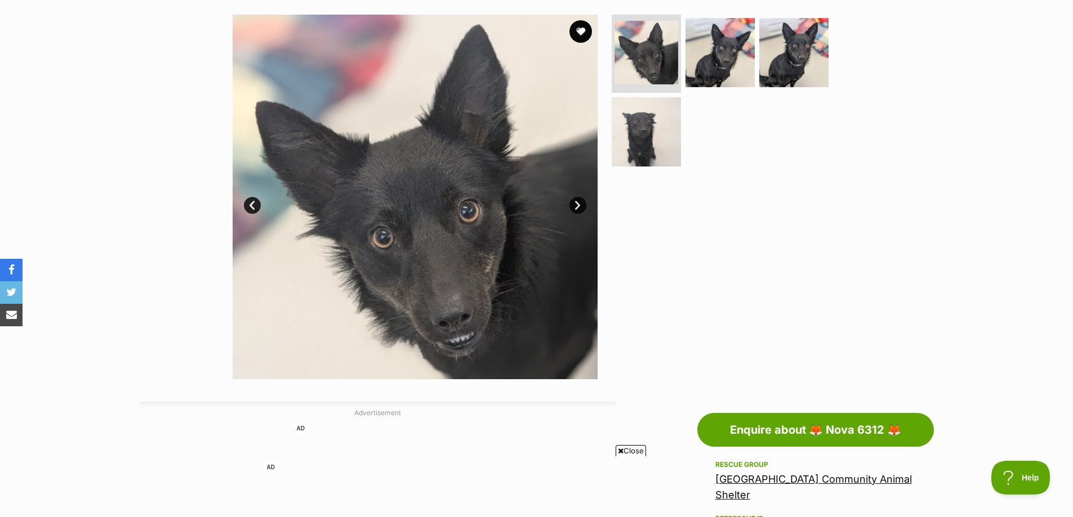
scroll to position [225, 0]
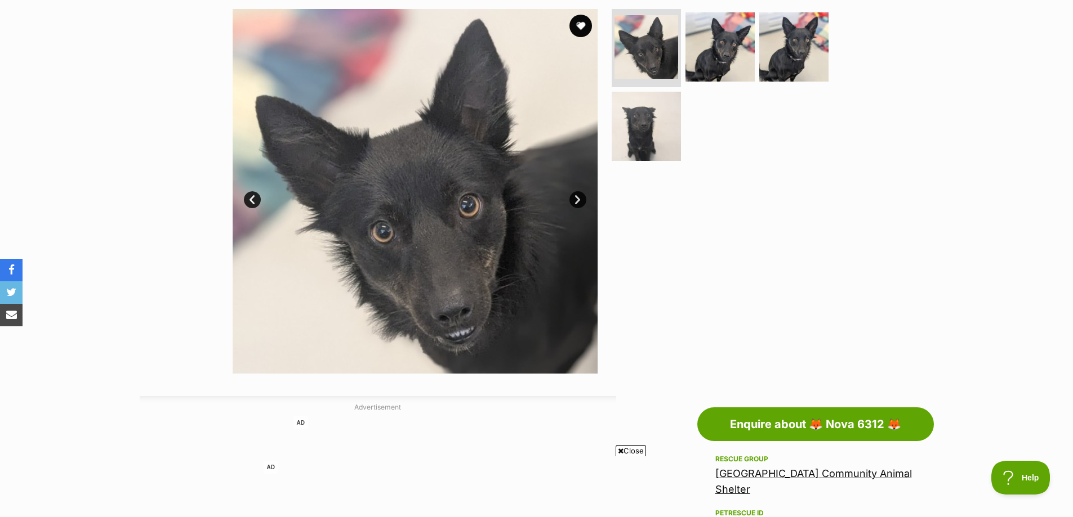
click at [570, 198] on link "Next" at bounding box center [577, 199] width 17 height 17
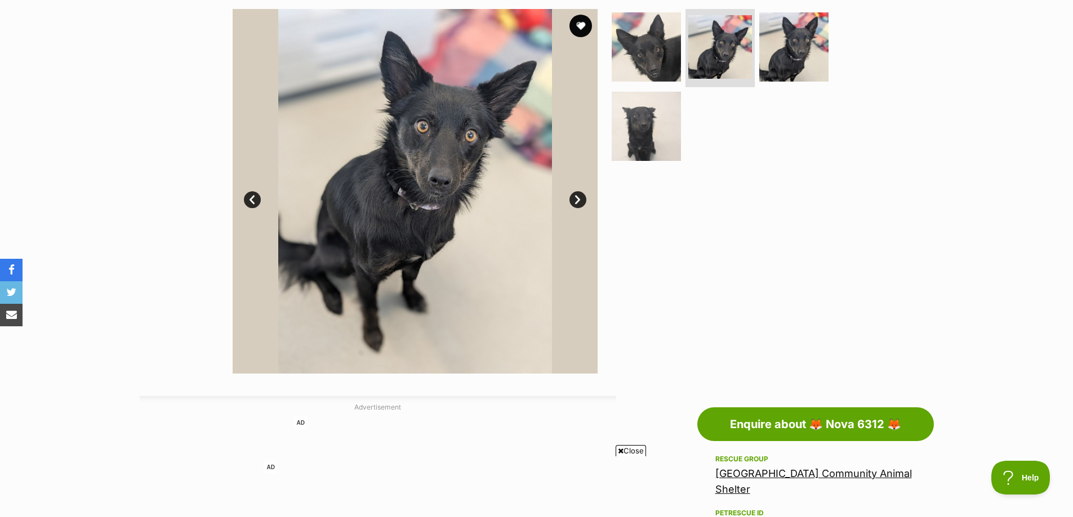
click at [573, 198] on link "Next" at bounding box center [577, 199] width 17 height 17
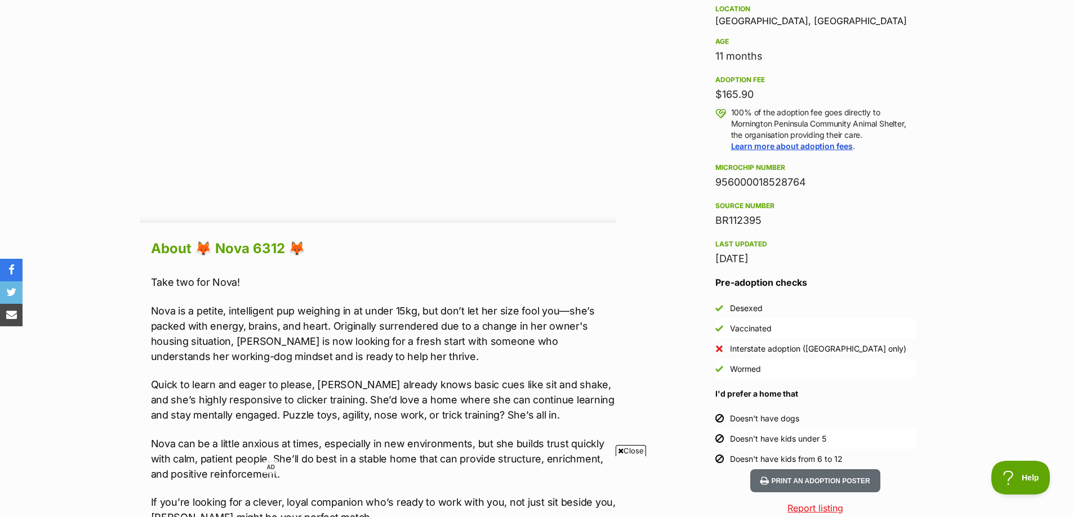
scroll to position [901, 0]
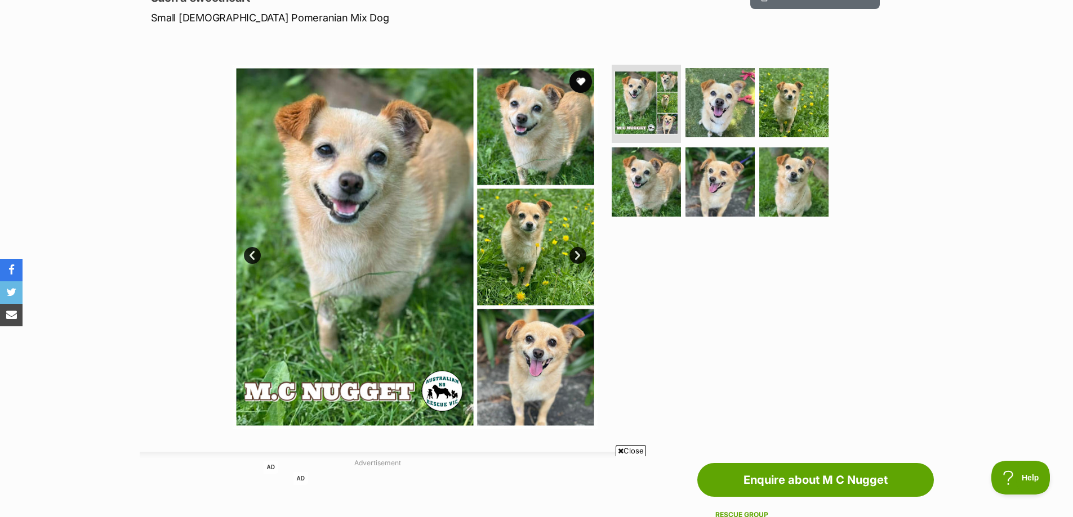
scroll to position [169, 0]
click at [577, 251] on link "Next" at bounding box center [577, 256] width 17 height 17
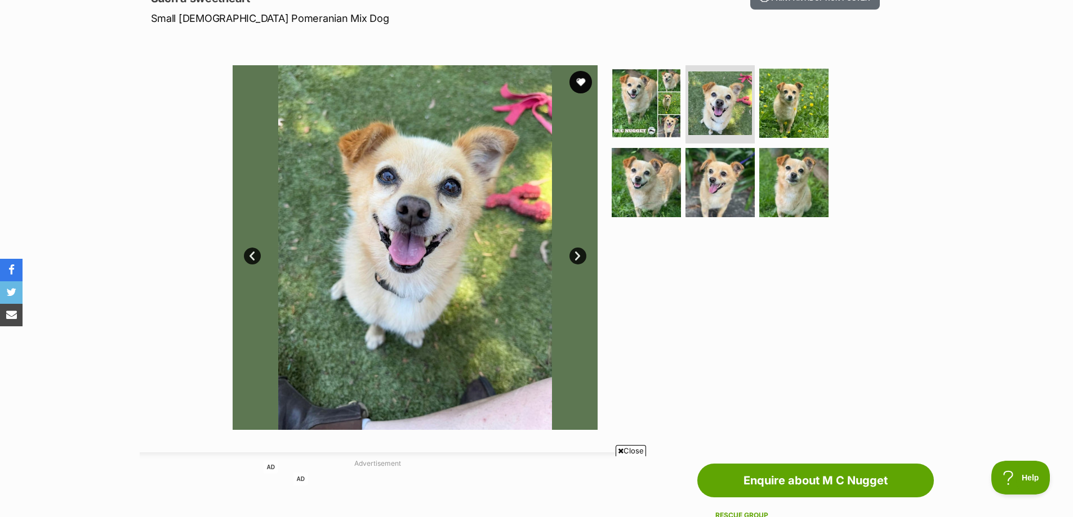
click at [577, 252] on link "Next" at bounding box center [577, 256] width 17 height 17
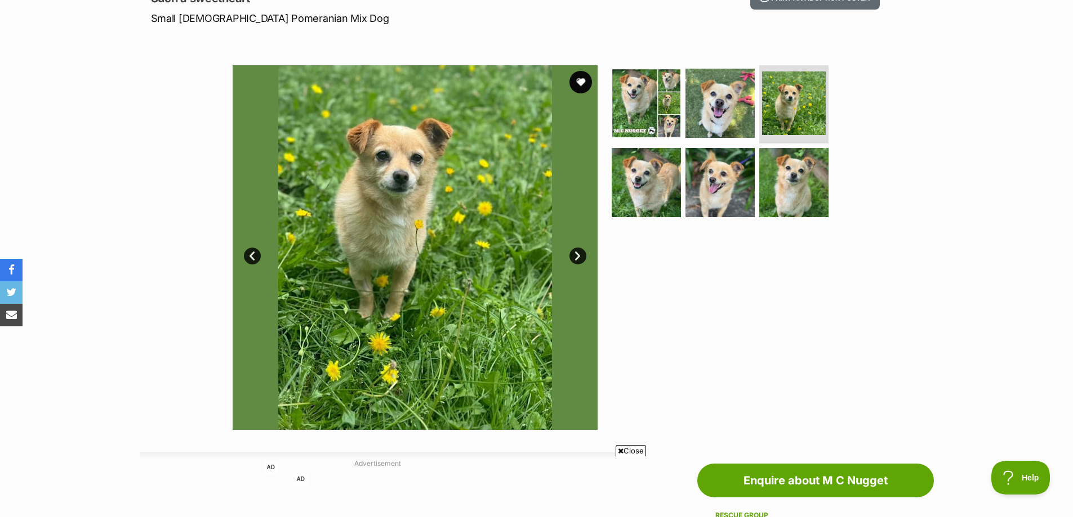
click at [577, 252] on link "Next" at bounding box center [577, 256] width 17 height 17
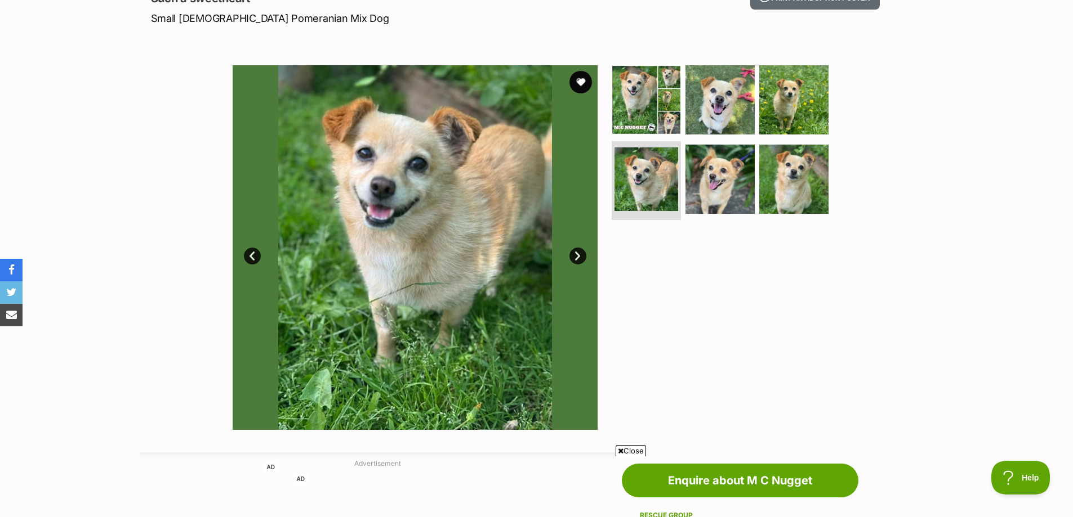
click at [577, 252] on link "Next" at bounding box center [577, 256] width 17 height 17
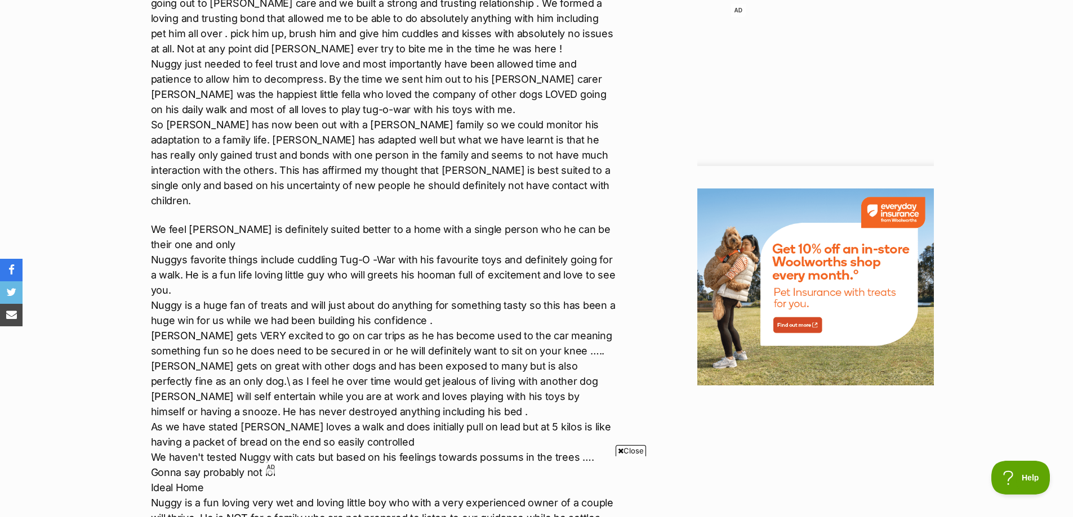
scroll to position [1351, 0]
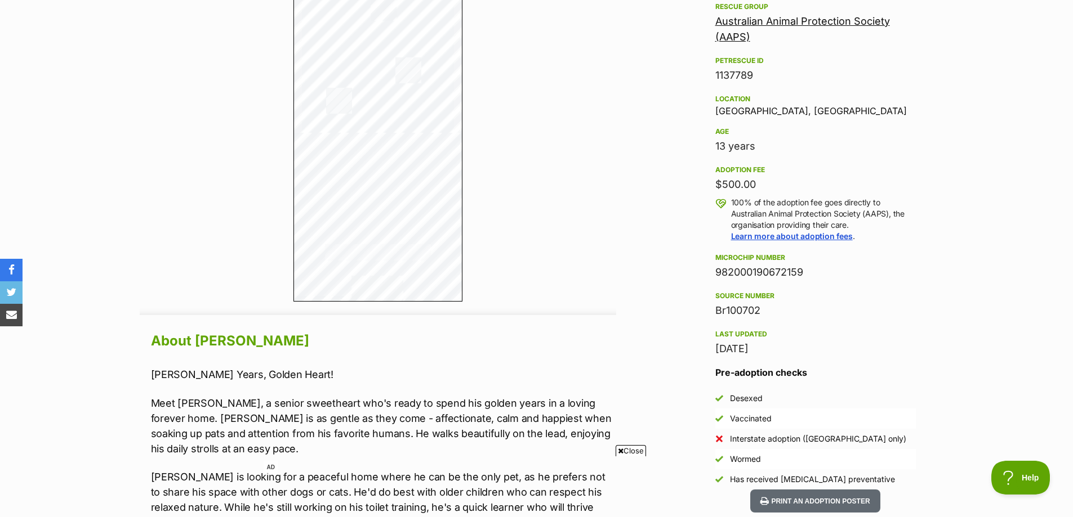
scroll to position [676, 0]
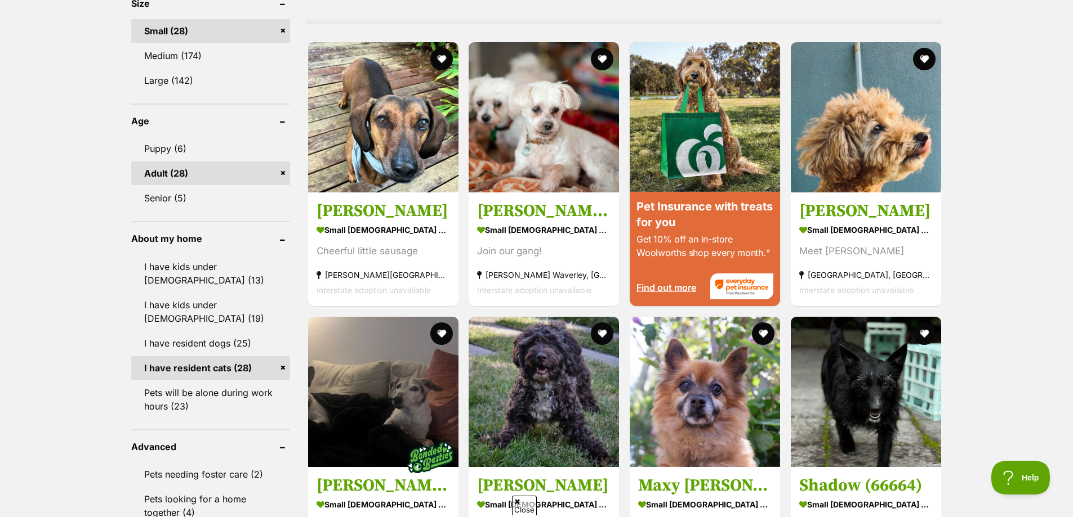
scroll to position [1070, 0]
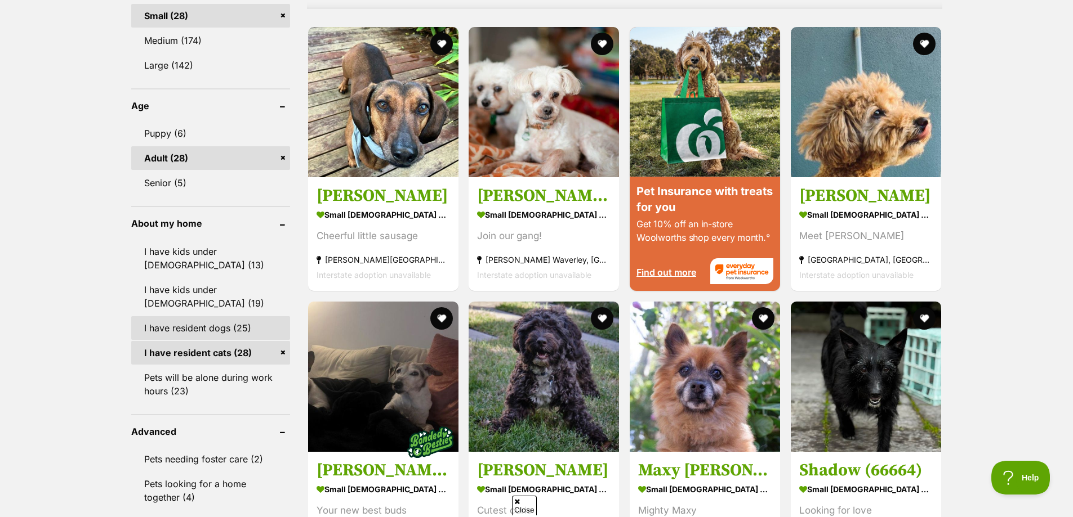
click at [185, 328] on link "I have resident dogs (25)" at bounding box center [210, 328] width 159 height 24
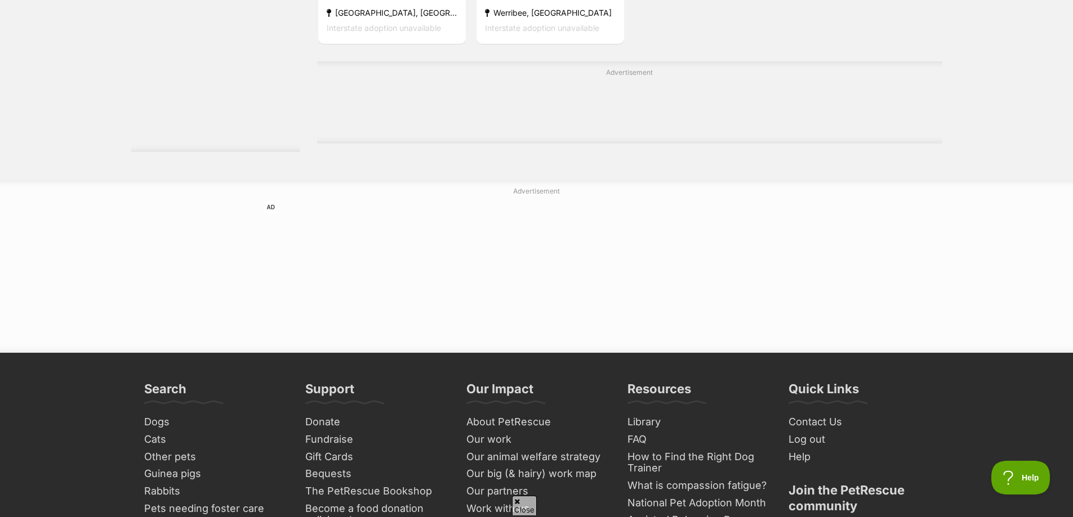
scroll to position [2647, 0]
